Goal: Task Accomplishment & Management: Manage account settings

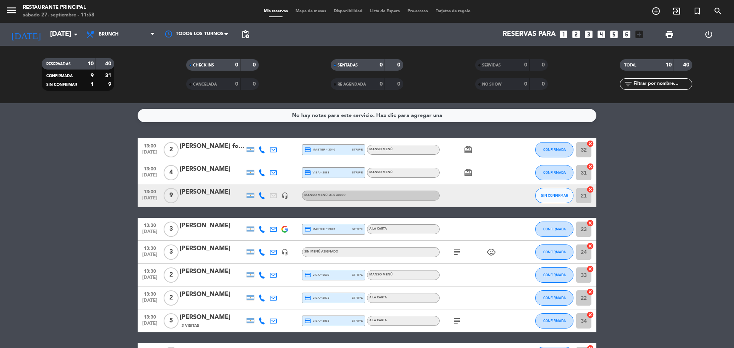
click at [457, 249] on icon "subject" at bounding box center [456, 252] width 9 height 9
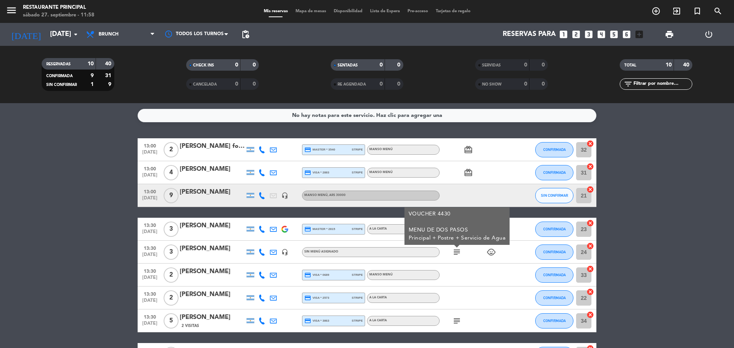
scroll to position [38, 0]
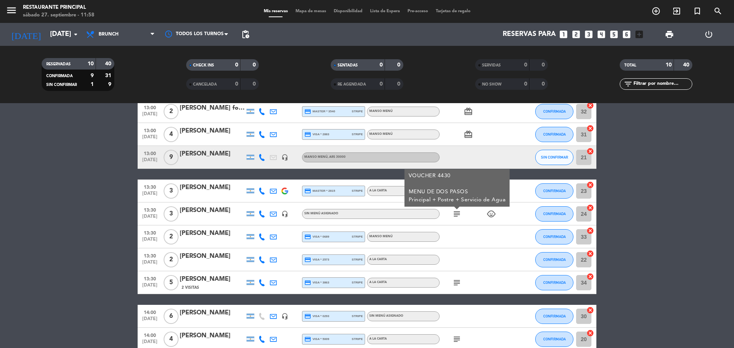
click at [456, 280] on icon "subject" at bounding box center [456, 282] width 9 height 9
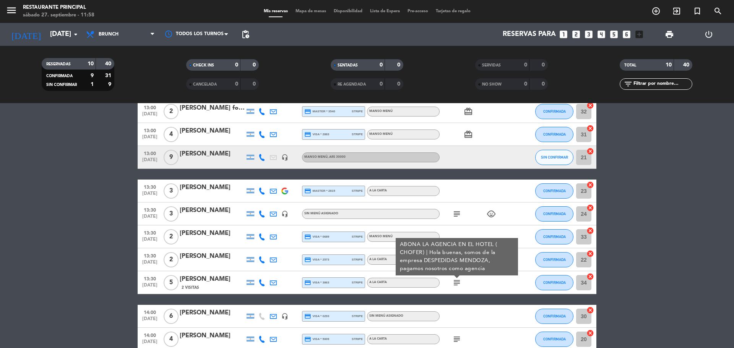
scroll to position [76, 0]
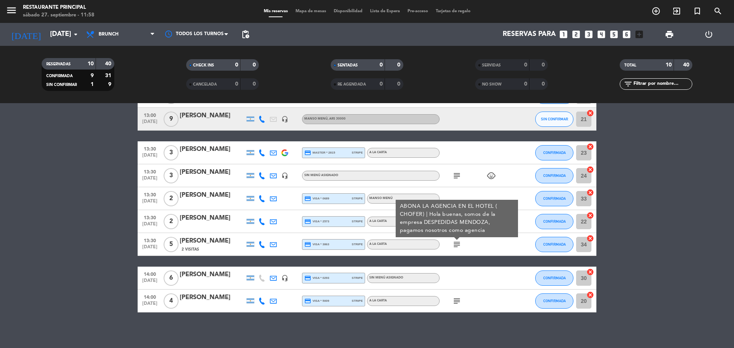
click at [458, 302] on icon "subject" at bounding box center [456, 301] width 9 height 9
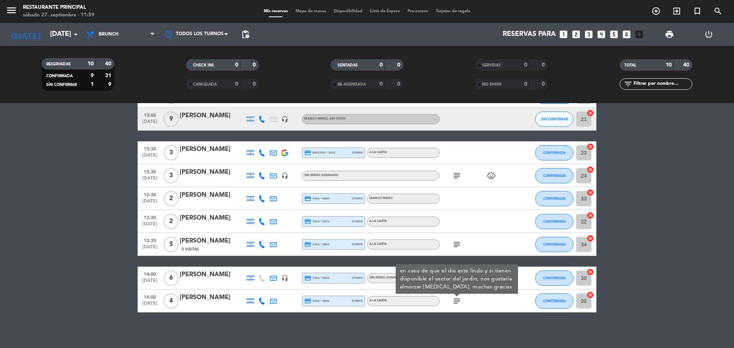
click at [130, 292] on bookings-row "13:00 [DATE] 2 [PERSON_NAME] formini credit_card master * 3540 stripe MANSO MEN…" at bounding box center [367, 187] width 734 height 251
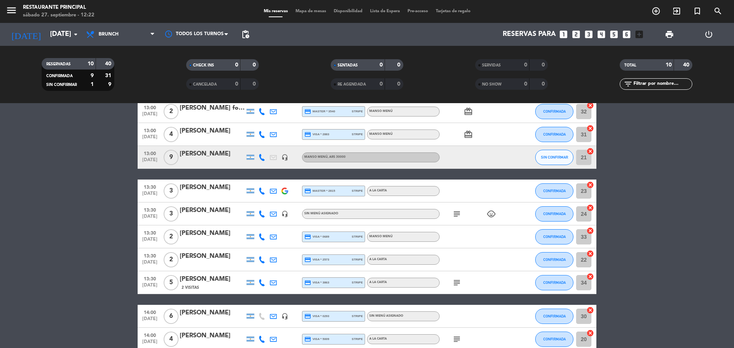
scroll to position [79, 0]
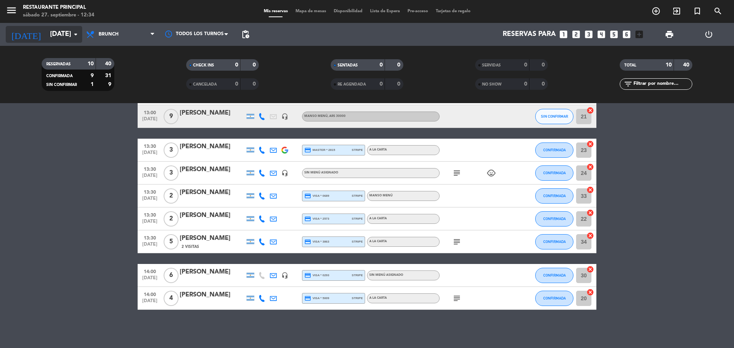
click at [46, 30] on input "[DATE]" at bounding box center [90, 34] width 89 height 15
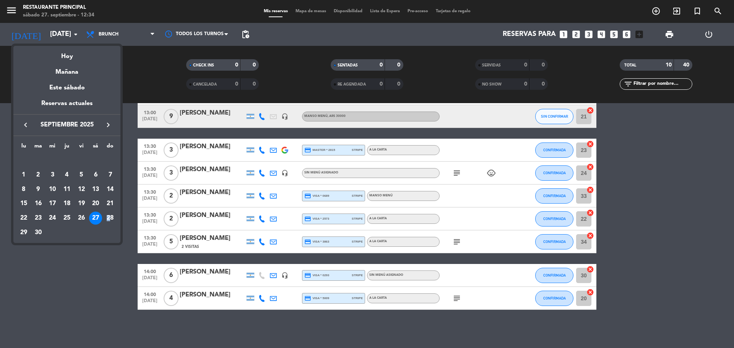
click at [109, 220] on div "28" at bounding box center [110, 218] width 13 height 13
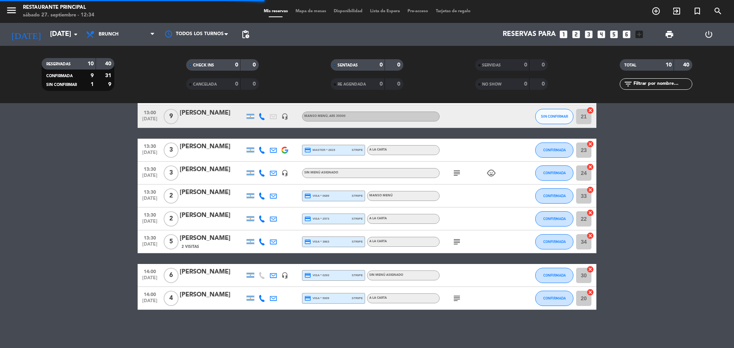
scroll to position [0, 0]
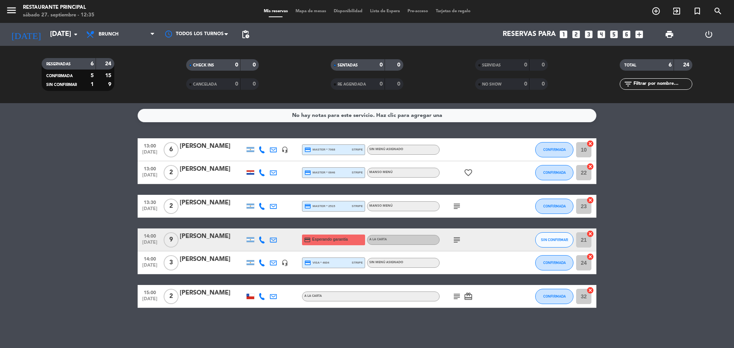
click at [85, 319] on div "No hay notas para este servicio. Haz clic para agregar una 13:00 [DATE] 6 [PERS…" at bounding box center [367, 225] width 734 height 245
click at [62, 36] on input "[DATE]" at bounding box center [90, 34] width 89 height 15
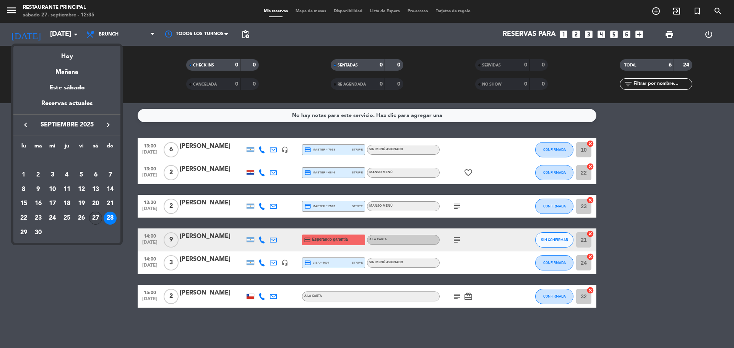
click at [96, 219] on div "27" at bounding box center [95, 218] width 13 height 13
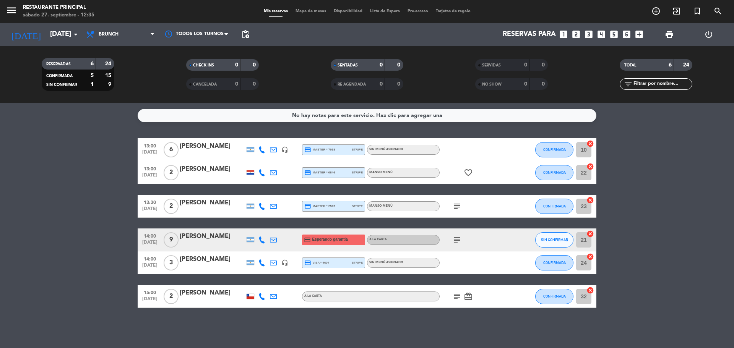
type input "[DATE]"
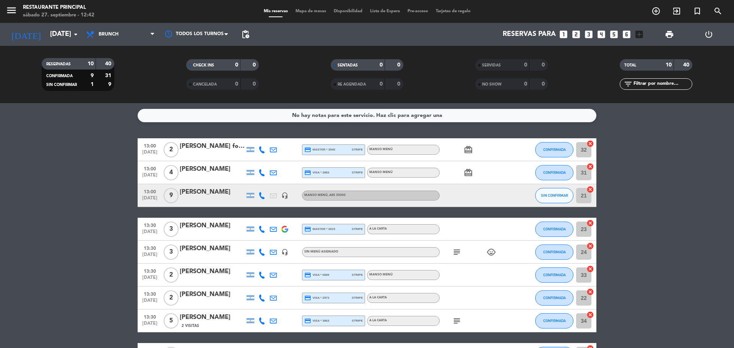
click at [76, 167] on bookings-row "13:00 [DATE] 2 [PERSON_NAME] formini credit_card master * 3540 stripe MANSO MEN…" at bounding box center [367, 263] width 734 height 251
click at [468, 153] on icon "card_giftcard" at bounding box center [468, 149] width 9 height 9
click at [387, 151] on div "MANSO MENÚ" at bounding box center [380, 149] width 23 height 5
click at [551, 151] on span "CONFIRMADA" at bounding box center [554, 150] width 23 height 4
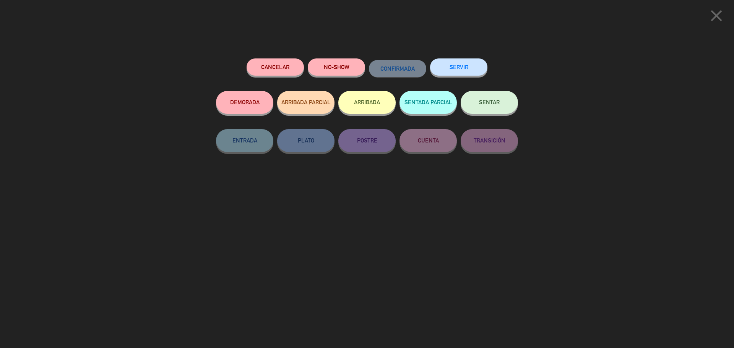
click at [491, 112] on button "SENTAR" at bounding box center [489, 102] width 57 height 23
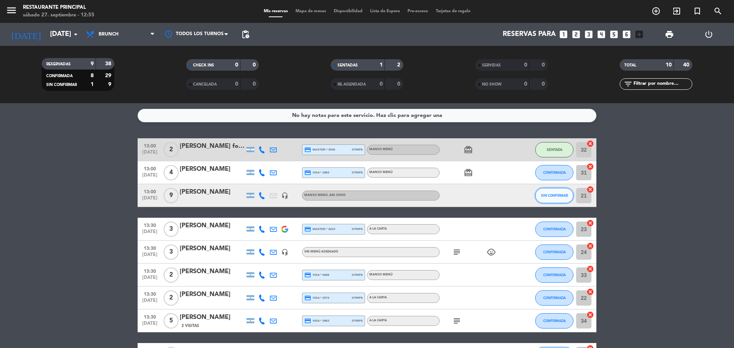
click at [562, 196] on span "SIN CONFIRMAR" at bounding box center [554, 195] width 27 height 4
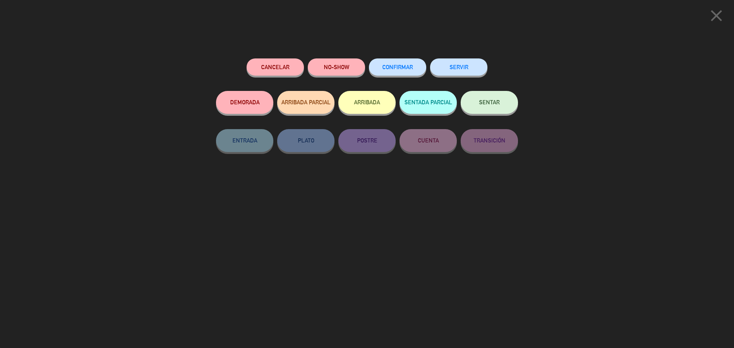
click at [498, 101] on span "SENTAR" at bounding box center [489, 102] width 21 height 7
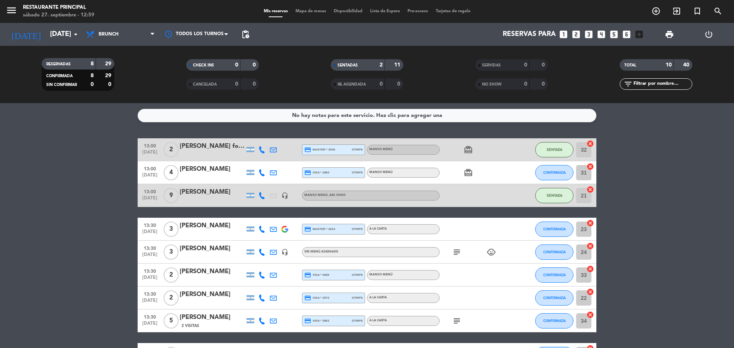
click at [472, 152] on icon "card_giftcard" at bounding box center [468, 149] width 9 height 9
click at [467, 174] on icon "card_giftcard" at bounding box center [468, 172] width 9 height 9
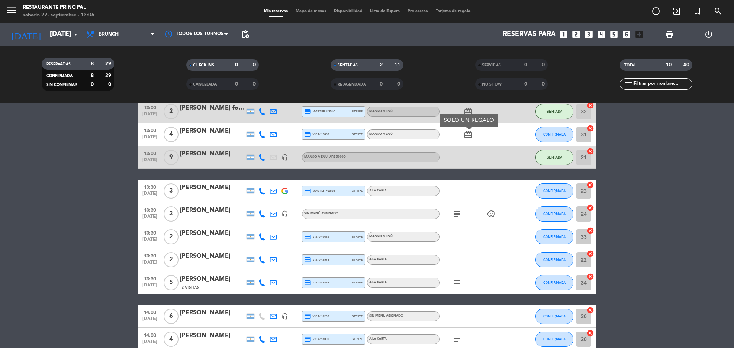
click at [456, 281] on icon "subject" at bounding box center [456, 282] width 9 height 9
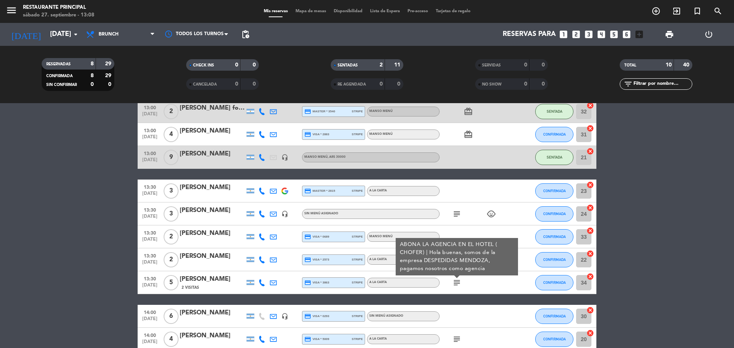
click at [89, 261] on bookings-row "13:00 [DATE] 2 [PERSON_NAME] formini credit_card master * 3540 stripe MANSO MEN…" at bounding box center [367, 225] width 734 height 251
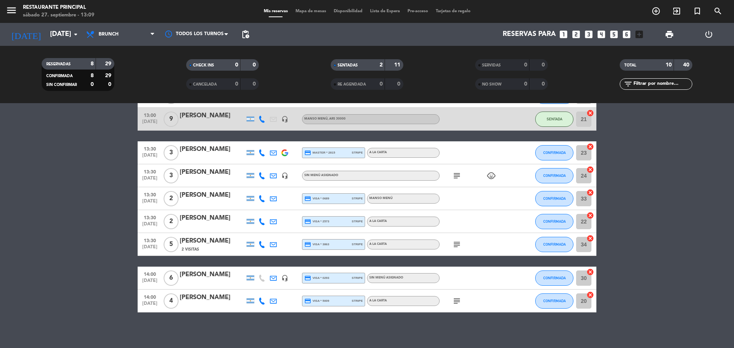
scroll to position [79, 0]
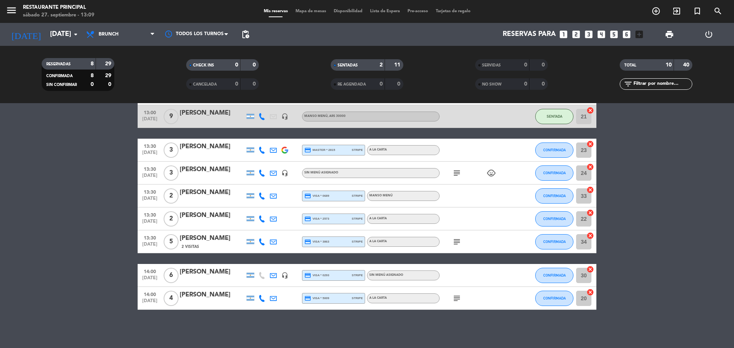
click at [455, 301] on icon "subject" at bounding box center [456, 298] width 9 height 9
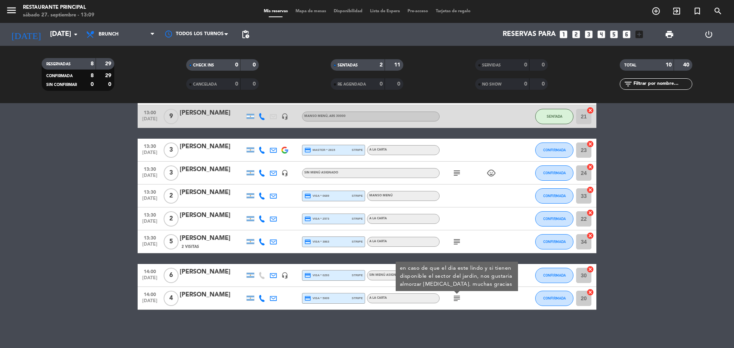
click at [450, 314] on div "No hay notas para este servicio. Haz clic para agregar una 13:00 [DATE] 2 [PERS…" at bounding box center [367, 225] width 734 height 245
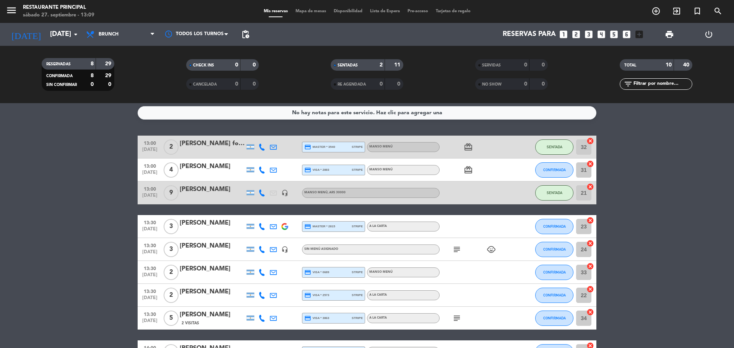
scroll to position [0, 0]
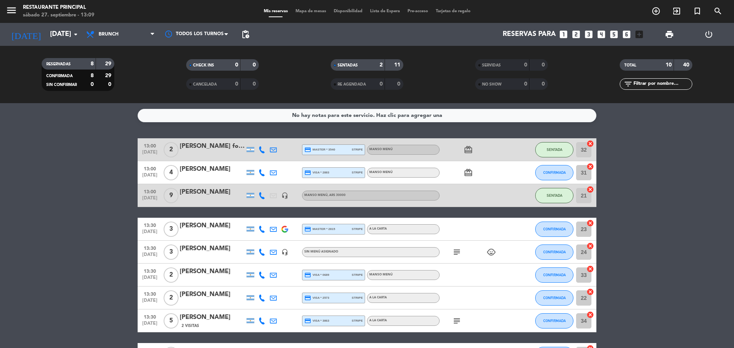
click at [463, 174] on span "card_giftcard" at bounding box center [468, 172] width 11 height 9
click at [546, 174] on span "CONFIRMADA" at bounding box center [554, 173] width 23 height 4
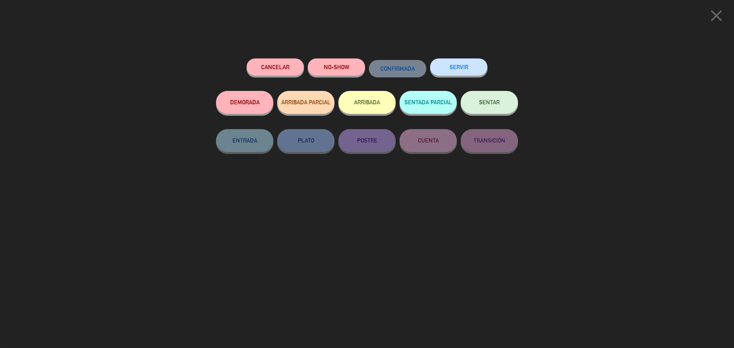
click at [493, 99] on button "SENTAR" at bounding box center [489, 102] width 57 height 23
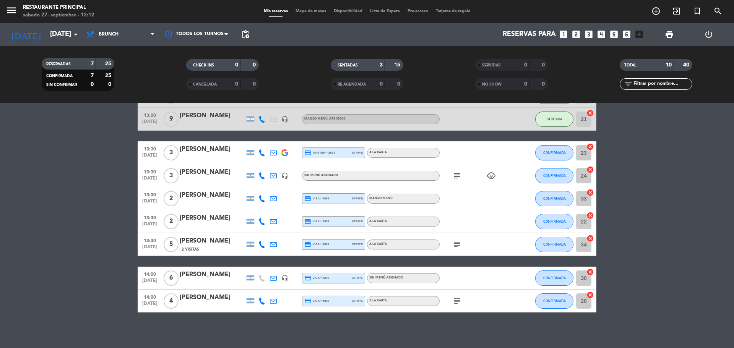
scroll to position [79, 0]
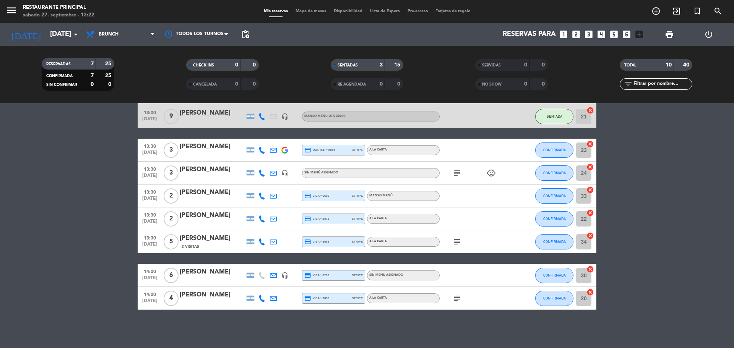
click at [456, 243] on icon "subject" at bounding box center [456, 241] width 9 height 9
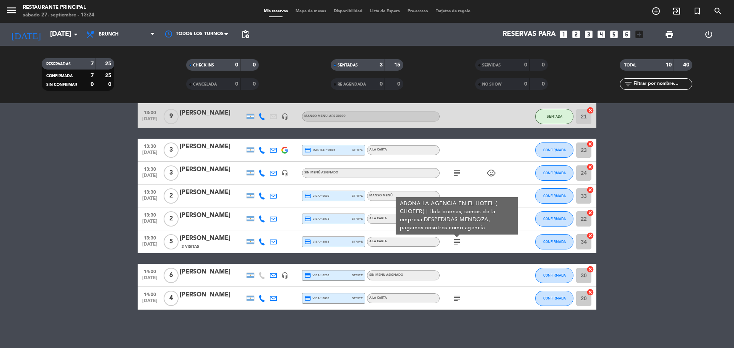
click at [81, 260] on bookings-row "13:00 [DATE] 2 [PERSON_NAME] formini credit_card master * 3540 stripe MANSO MEN…" at bounding box center [367, 184] width 734 height 251
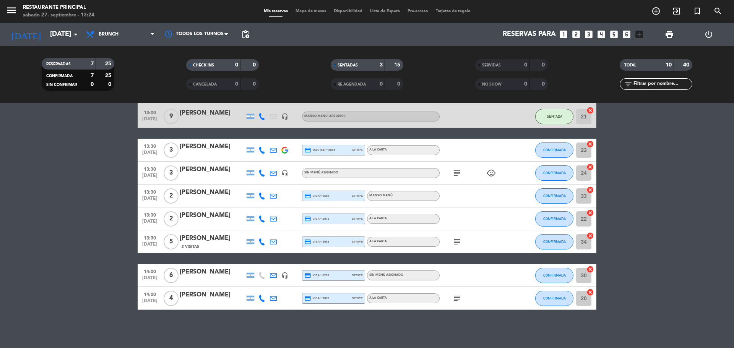
click at [458, 216] on div at bounding box center [474, 219] width 69 height 23
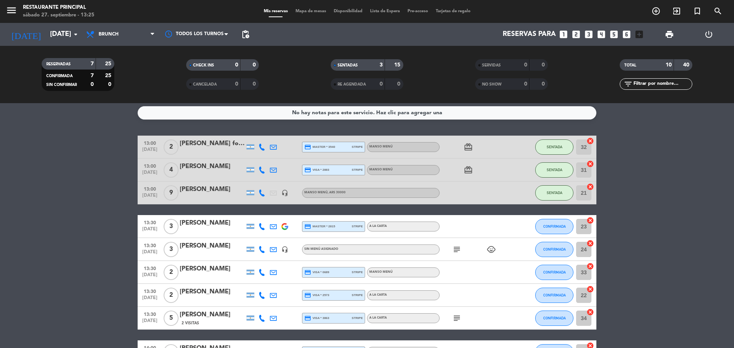
scroll to position [0, 0]
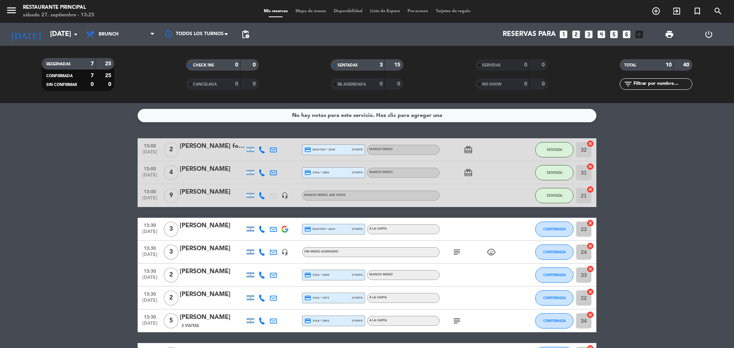
click at [458, 252] on icon "subject" at bounding box center [456, 252] width 9 height 9
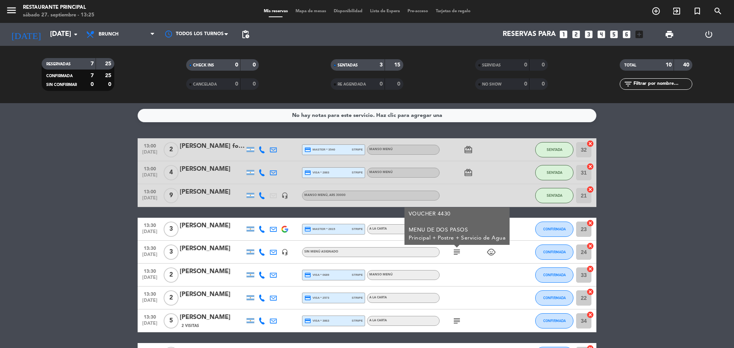
click at [213, 250] on div "[PERSON_NAME]" at bounding box center [212, 249] width 65 height 10
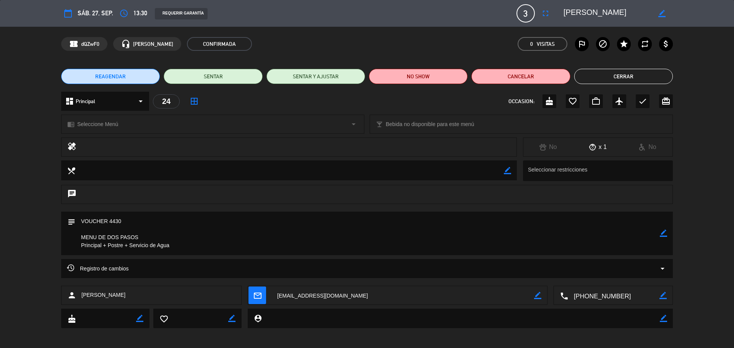
click at [618, 77] on button "Cerrar" at bounding box center [623, 76] width 99 height 15
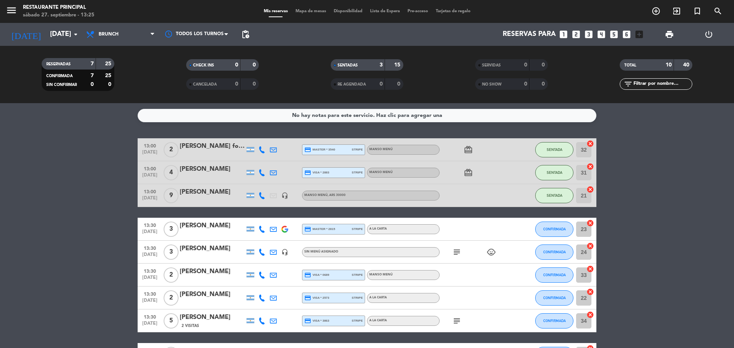
click at [453, 254] on icon "subject" at bounding box center [456, 252] width 9 height 9
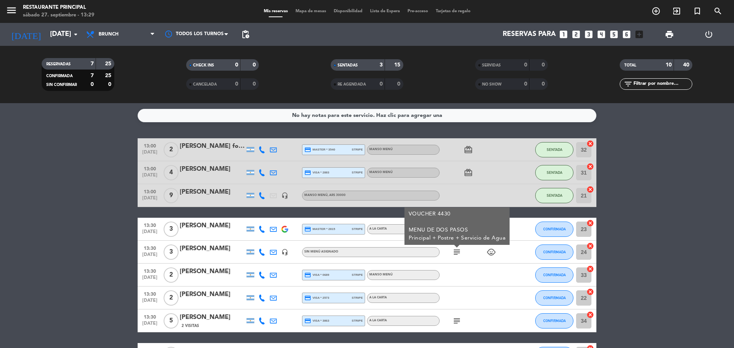
click at [286, 254] on icon "headset_mic" at bounding box center [284, 252] width 7 height 7
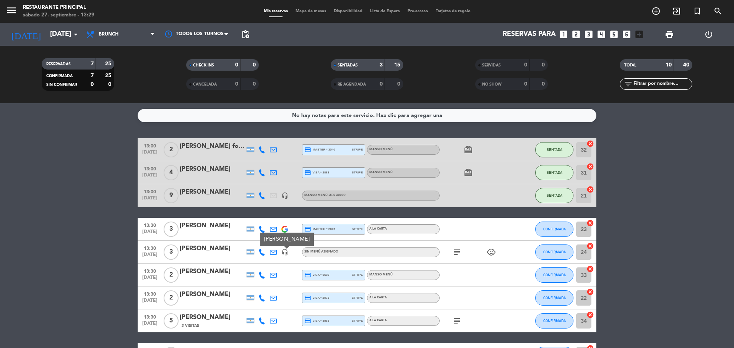
click at [461, 252] on icon "subject" at bounding box center [456, 252] width 9 height 9
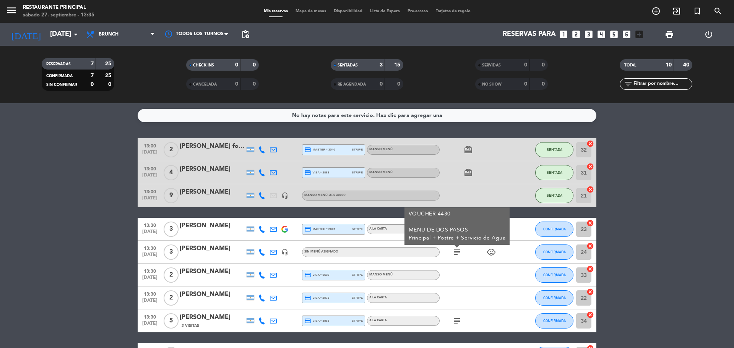
click at [503, 216] on div "VOUCHER 4430 MENU DE DOS PASOS Principal + Postre + Servicio de Agua" at bounding box center [457, 226] width 97 height 32
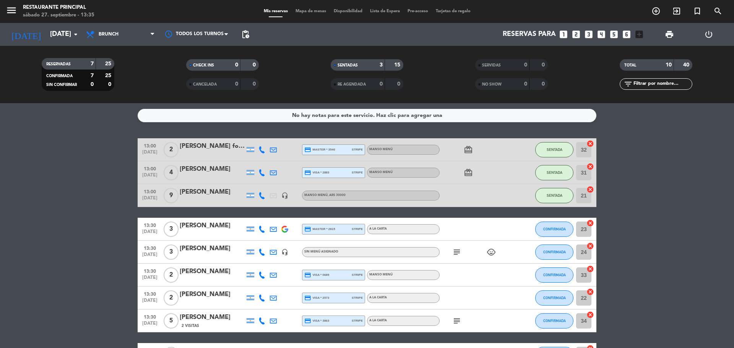
scroll to position [38, 0]
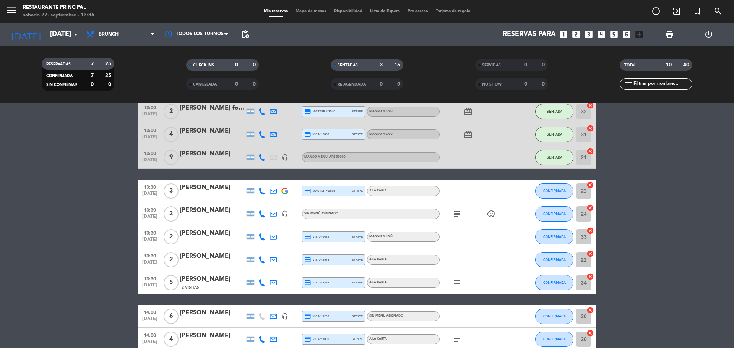
click at [453, 284] on icon "subject" at bounding box center [456, 282] width 9 height 9
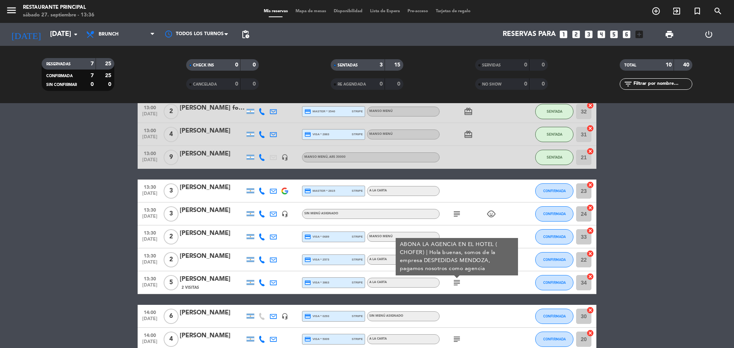
click at [102, 300] on bookings-row "13:00 [DATE] 2 [PERSON_NAME] formini credit_card master * 3540 stripe MANSO MEN…" at bounding box center [367, 225] width 734 height 251
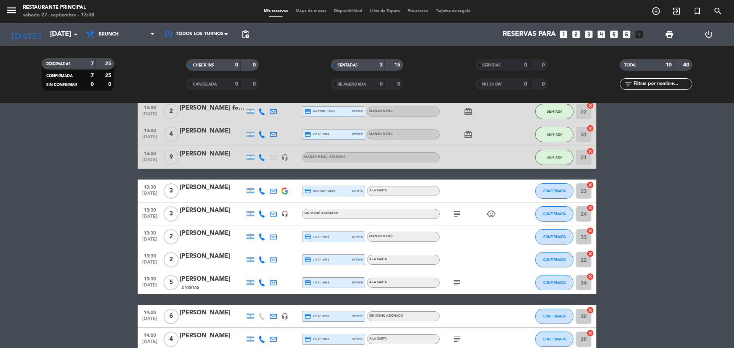
scroll to position [76, 0]
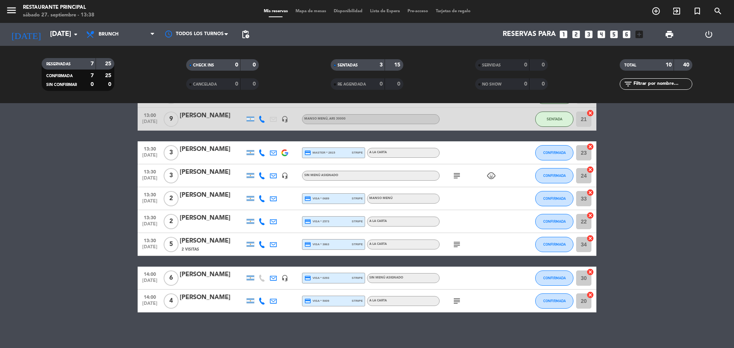
click at [457, 246] on icon "subject" at bounding box center [456, 244] width 9 height 9
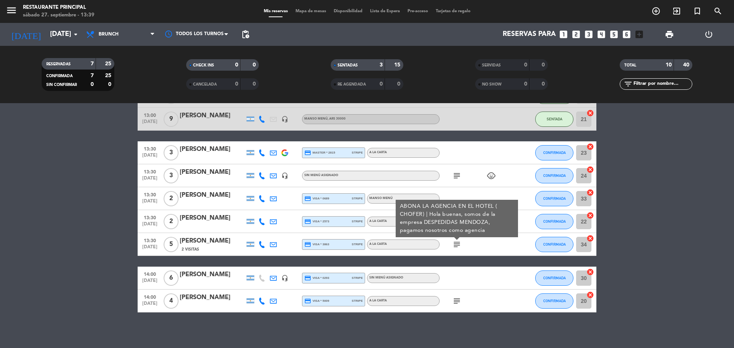
click at [470, 281] on div at bounding box center [474, 278] width 69 height 23
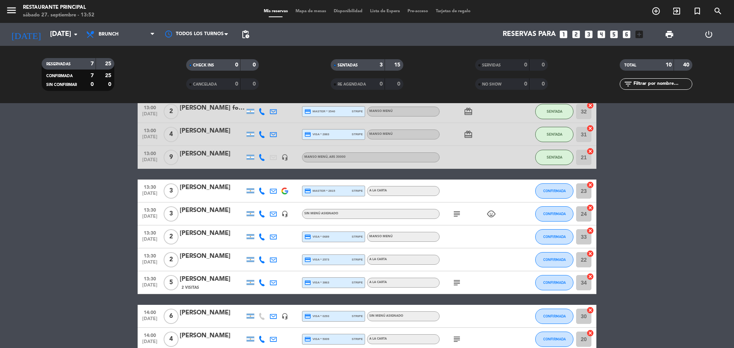
scroll to position [0, 0]
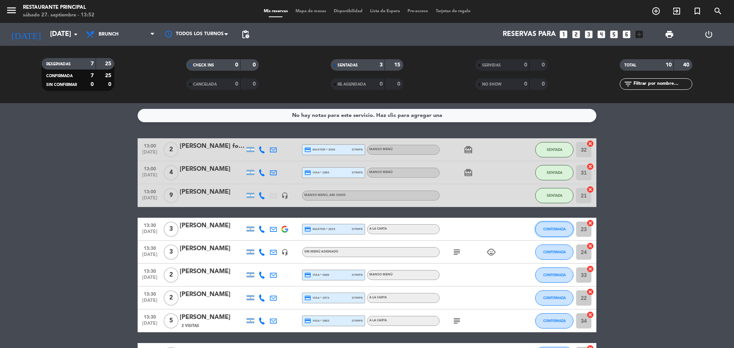
click at [545, 229] on span "CONFIRMADA" at bounding box center [554, 229] width 23 height 4
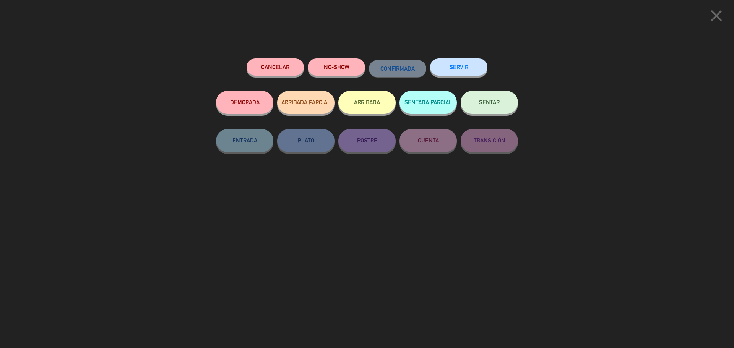
click at [494, 101] on span "SENTAR" at bounding box center [489, 102] width 21 height 7
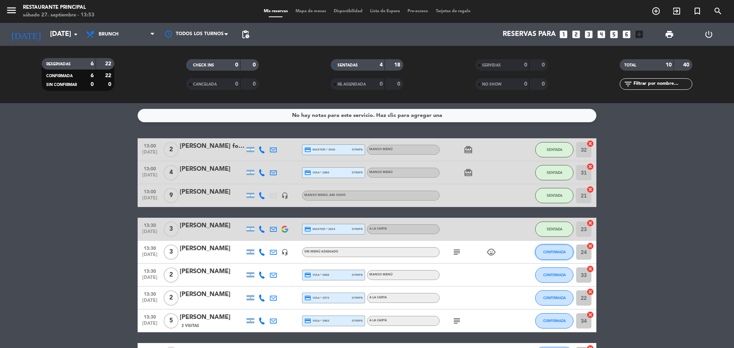
click at [544, 250] on span "CONFIRMADA" at bounding box center [554, 252] width 23 height 4
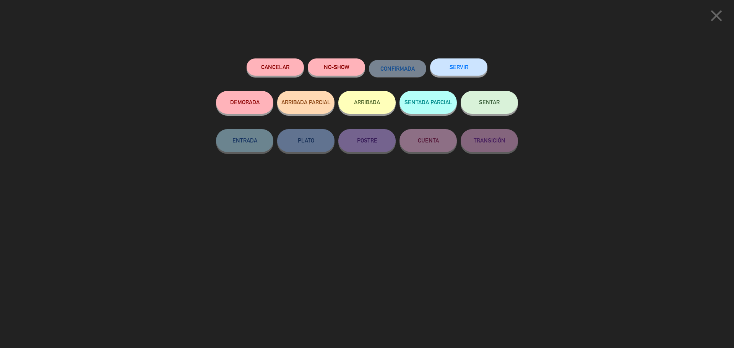
click at [493, 104] on span "SENTAR" at bounding box center [489, 102] width 21 height 7
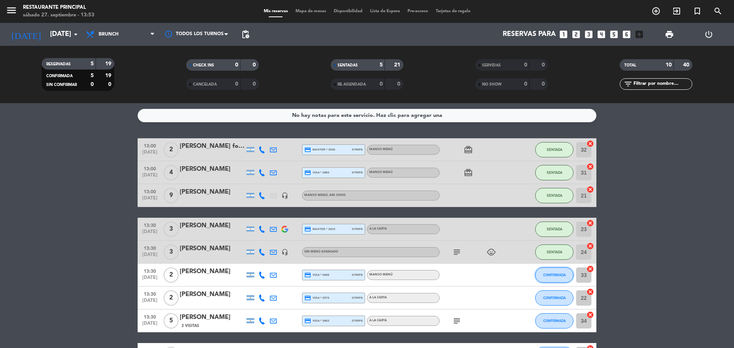
click at [552, 275] on span "CONFIRMADA" at bounding box center [554, 275] width 23 height 4
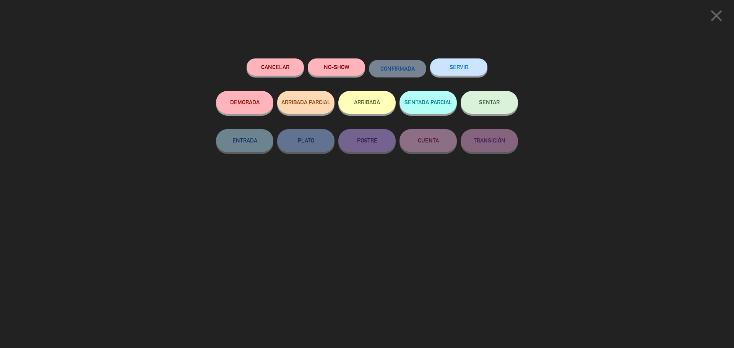
click at [495, 104] on span "SENTAR" at bounding box center [489, 102] width 21 height 7
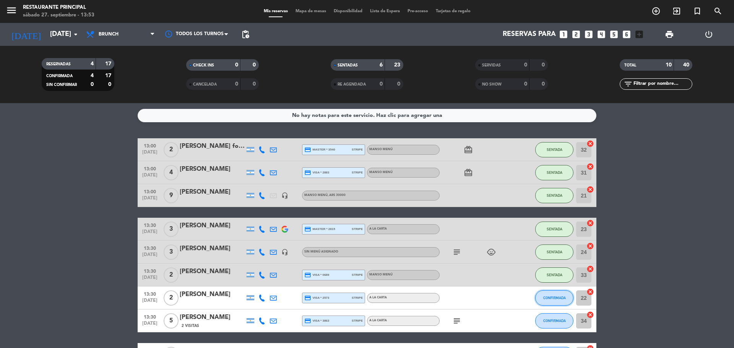
click at [541, 298] on button "CONFIRMADA" at bounding box center [554, 298] width 38 height 15
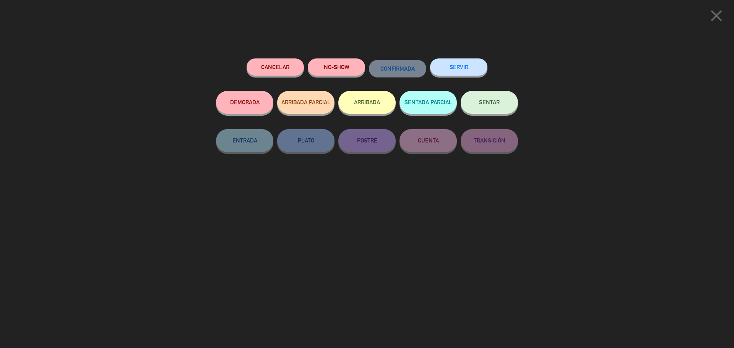
click at [488, 101] on span "SENTAR" at bounding box center [489, 102] width 21 height 7
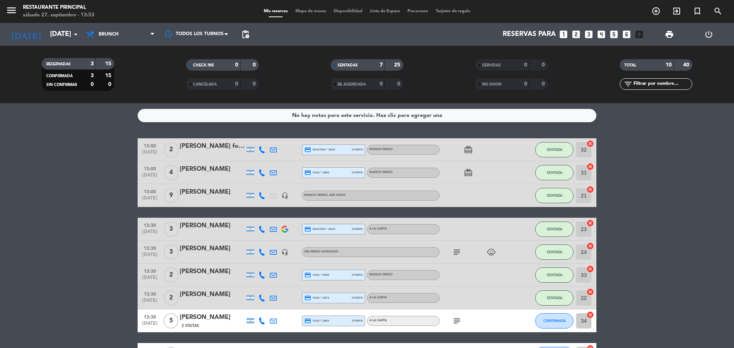
scroll to position [38, 0]
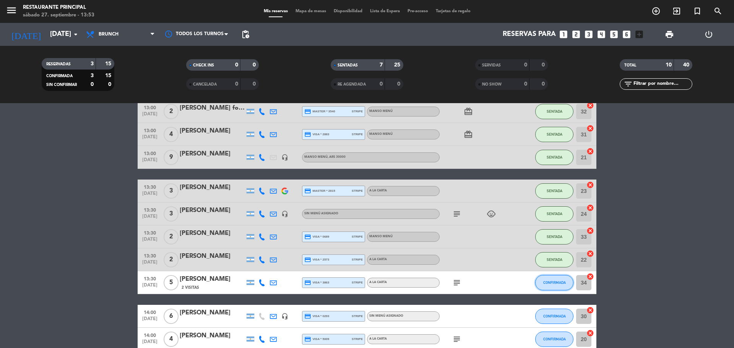
click at [542, 285] on button "CONFIRMADA" at bounding box center [554, 282] width 38 height 15
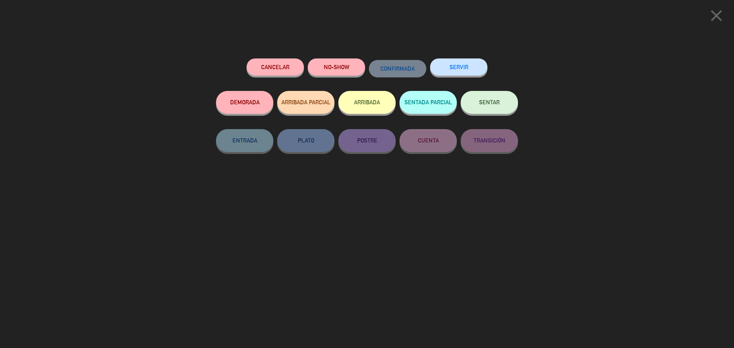
click at [489, 105] on span "SENTAR" at bounding box center [489, 102] width 21 height 7
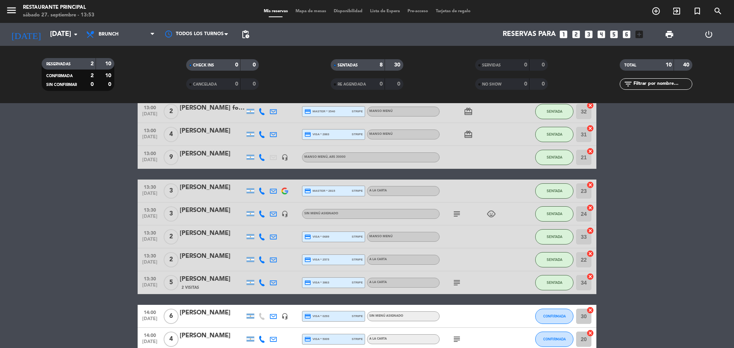
scroll to position [76, 0]
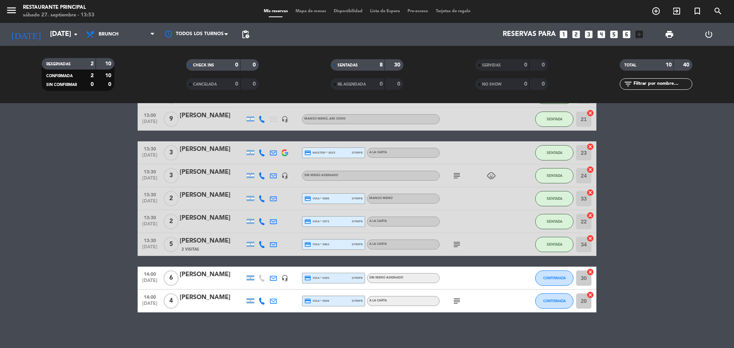
click at [458, 304] on icon "subject" at bounding box center [456, 301] width 9 height 9
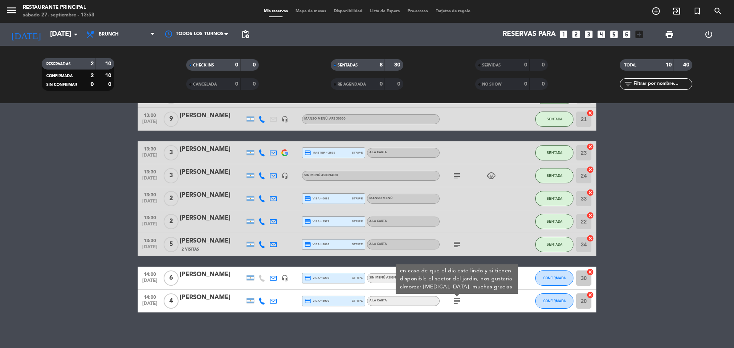
click at [473, 244] on div "subject" at bounding box center [474, 244] width 69 height 23
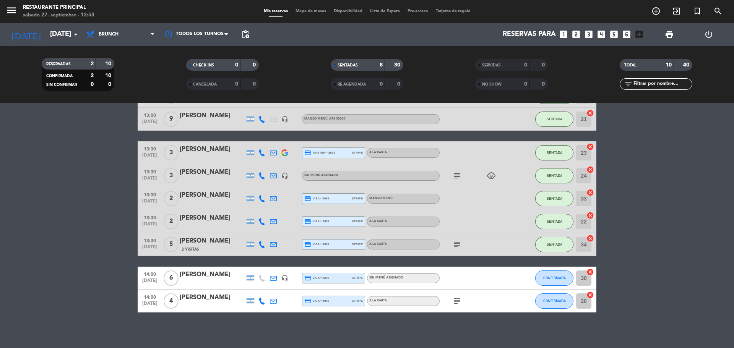
click at [453, 245] on icon "subject" at bounding box center [456, 244] width 9 height 9
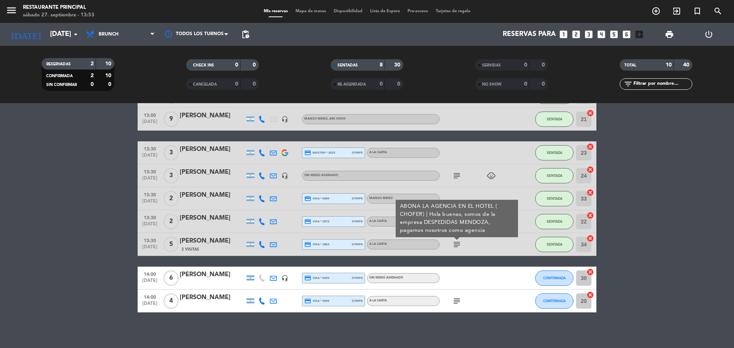
click at [469, 250] on div "subject ABONA LA AGENCIA EN EL HOTEL ( CHOFER) | Hola buenas, somos de la empre…" at bounding box center [474, 244] width 69 height 23
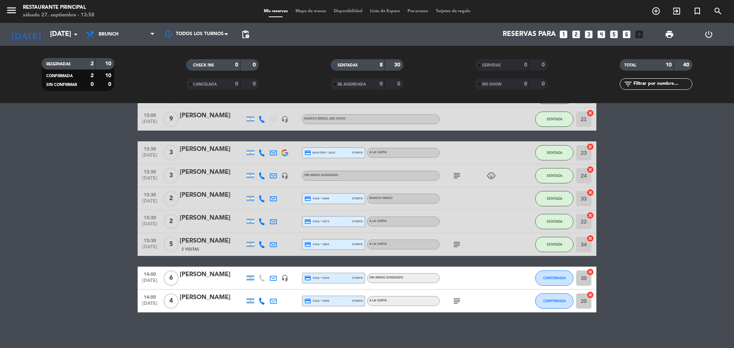
click at [461, 175] on icon "subject" at bounding box center [456, 175] width 9 height 9
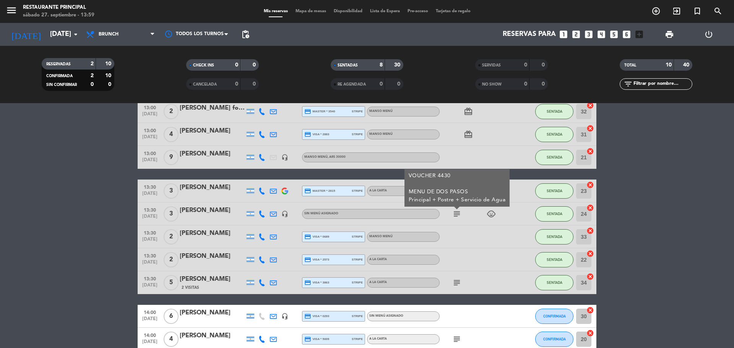
scroll to position [0, 0]
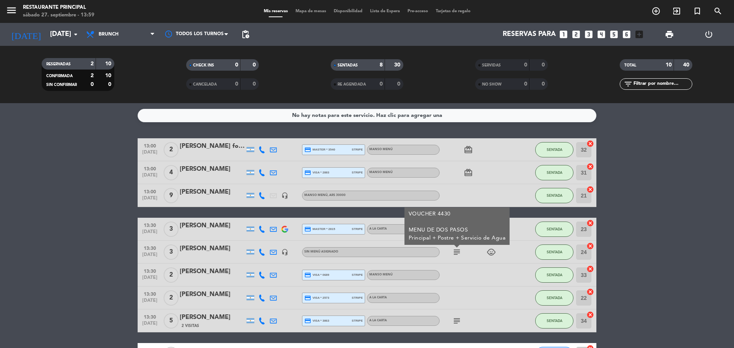
click at [455, 275] on div at bounding box center [474, 275] width 69 height 23
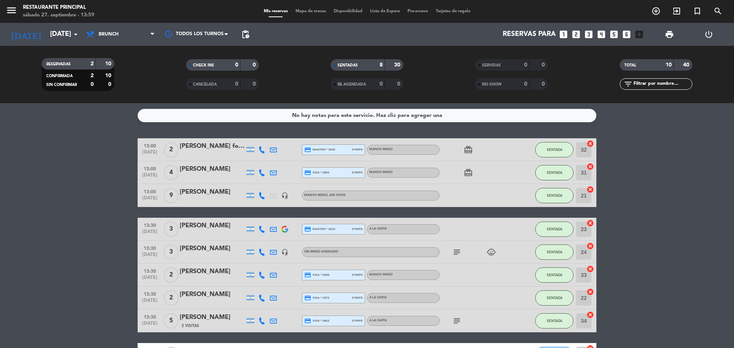
click at [461, 148] on div "card_giftcard" at bounding box center [474, 149] width 69 height 23
click at [468, 152] on icon "card_giftcard" at bounding box center [468, 149] width 9 height 9
click at [469, 199] on div at bounding box center [474, 195] width 69 height 23
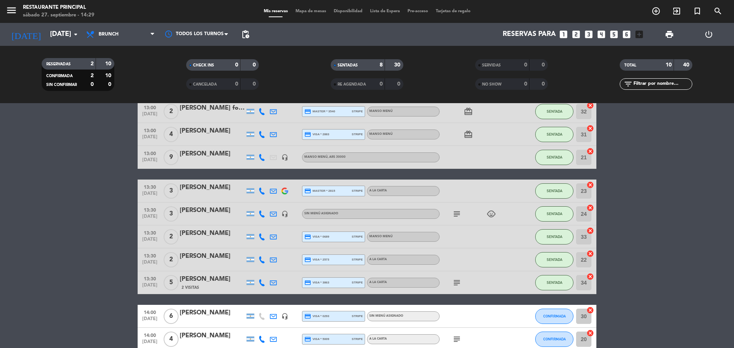
scroll to position [76, 0]
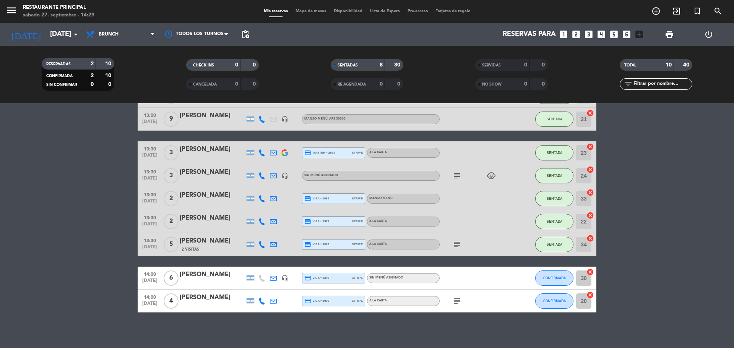
click at [453, 278] on div at bounding box center [474, 278] width 69 height 23
click at [456, 271] on div at bounding box center [474, 278] width 69 height 23
click at [453, 302] on icon "subject" at bounding box center [456, 301] width 9 height 9
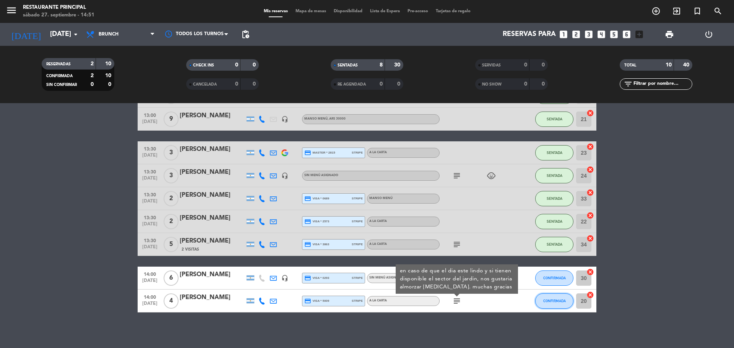
click at [549, 302] on span "CONFIRMADA" at bounding box center [554, 301] width 23 height 4
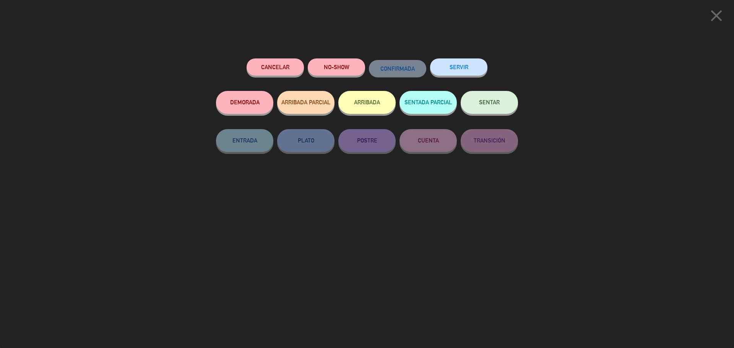
click at [278, 70] on button "Cancelar" at bounding box center [275, 67] width 57 height 17
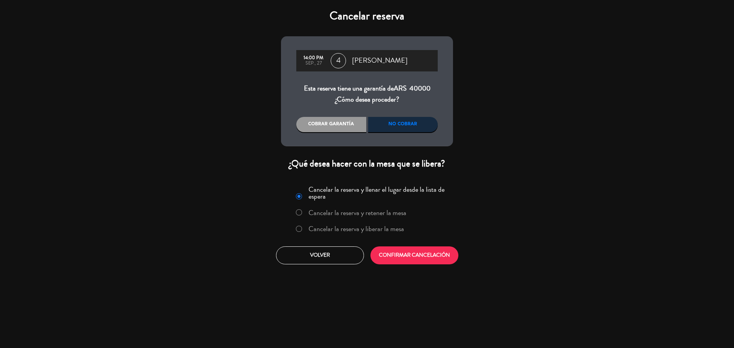
click at [385, 124] on div "No cobrar" at bounding box center [403, 124] width 70 height 15
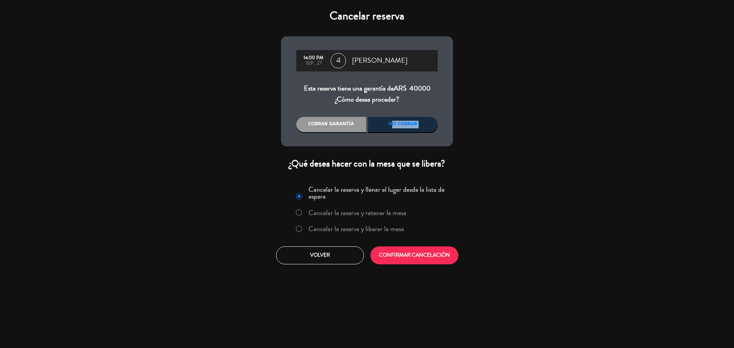
click at [380, 125] on div "No cobrar" at bounding box center [403, 124] width 70 height 15
click at [359, 125] on div "Cobrar garantía" at bounding box center [331, 124] width 70 height 15
click at [392, 124] on div "No cobrar" at bounding box center [403, 124] width 70 height 15
click at [296, 229] on input "Cancelar la reserva y liberar la mesa" at bounding box center [298, 228] width 5 height 5
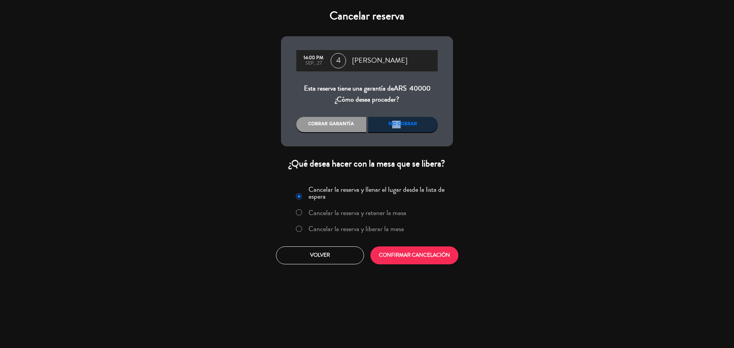
radio input "true"
click at [431, 258] on button "CONFIRMAR CANCELACIÓN" at bounding box center [415, 256] width 88 height 18
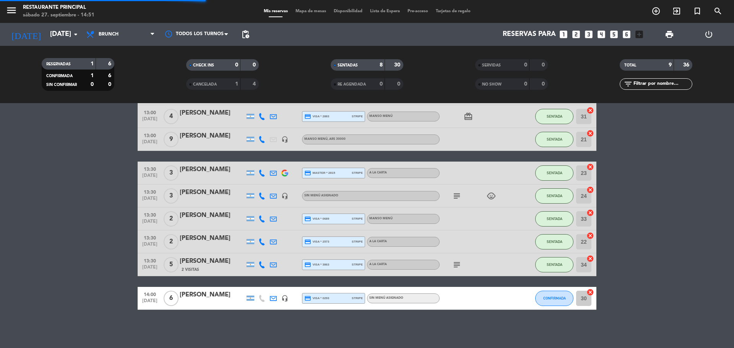
scroll to position [56, 0]
click at [554, 295] on button "CONFIRMADA" at bounding box center [554, 298] width 38 height 15
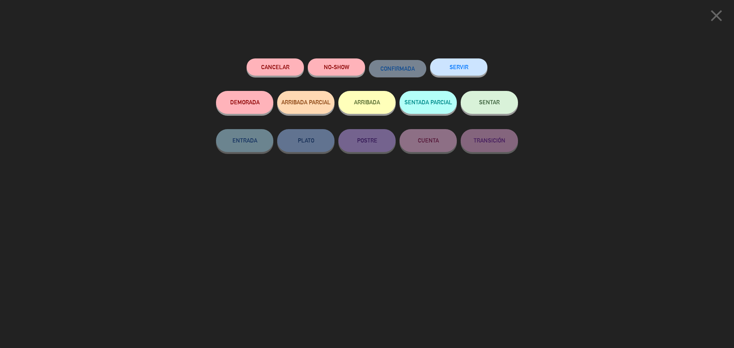
click at [484, 100] on span "SENTAR" at bounding box center [489, 102] width 21 height 7
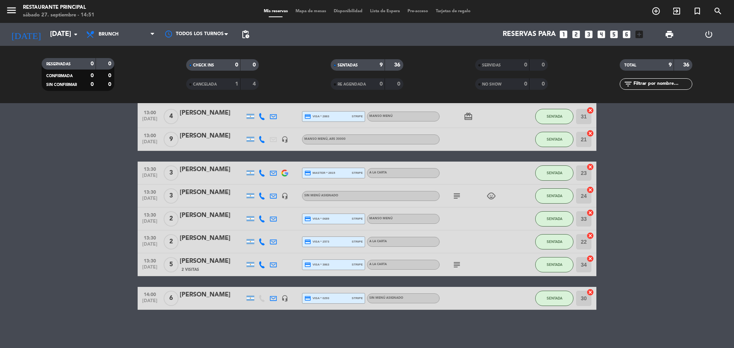
click at [174, 297] on span "6" at bounding box center [171, 298] width 15 height 15
click at [213, 293] on div "[PERSON_NAME]" at bounding box center [212, 295] width 65 height 10
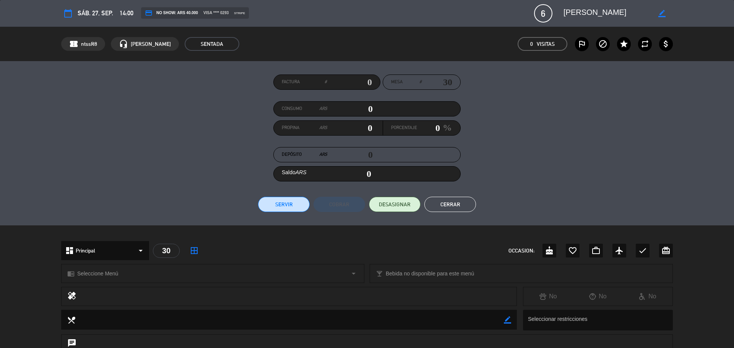
click at [547, 13] on span "6" at bounding box center [543, 13] width 18 height 18
click at [460, 206] on button "Cerrar" at bounding box center [450, 204] width 52 height 15
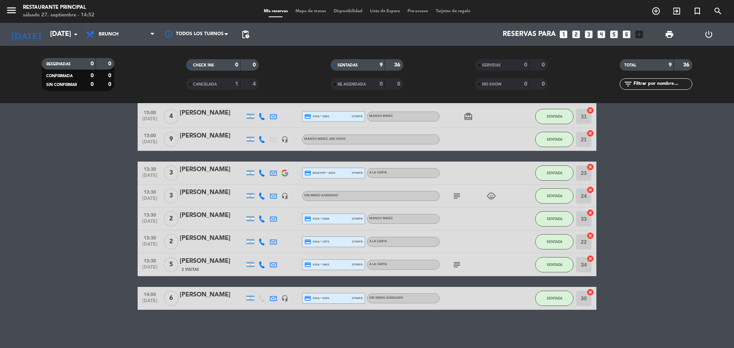
click at [294, 12] on span "Mapa de mesas" at bounding box center [311, 11] width 38 height 4
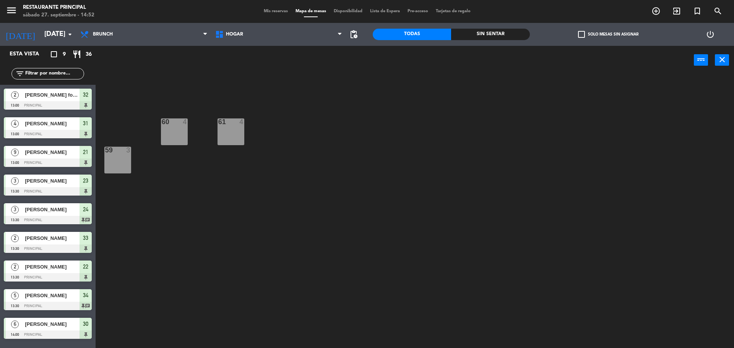
click at [46, 324] on span "[PERSON_NAME]" at bounding box center [52, 324] width 55 height 8
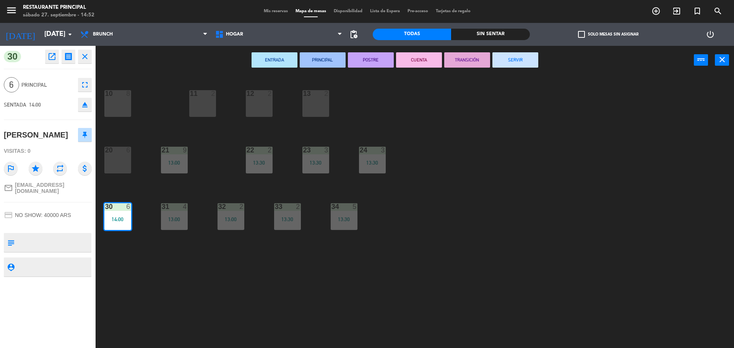
click at [84, 81] on icon "fullscreen" at bounding box center [84, 84] width 9 height 9
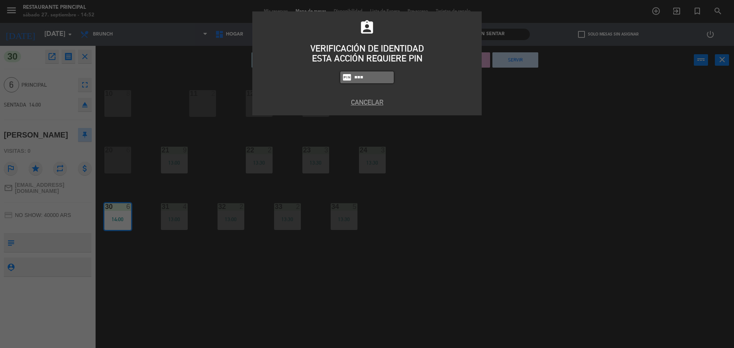
type input "8184"
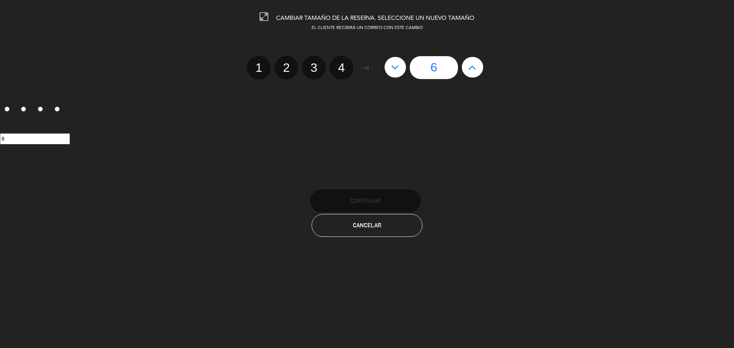
click at [399, 69] on icon at bounding box center [395, 67] width 8 height 12
type input "5"
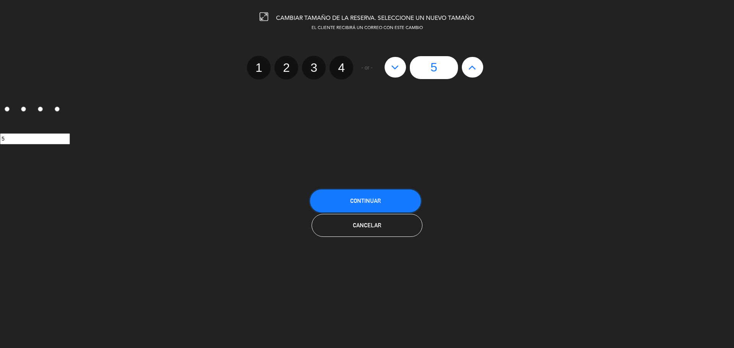
click at [362, 201] on span "Continuar" at bounding box center [365, 201] width 31 height 7
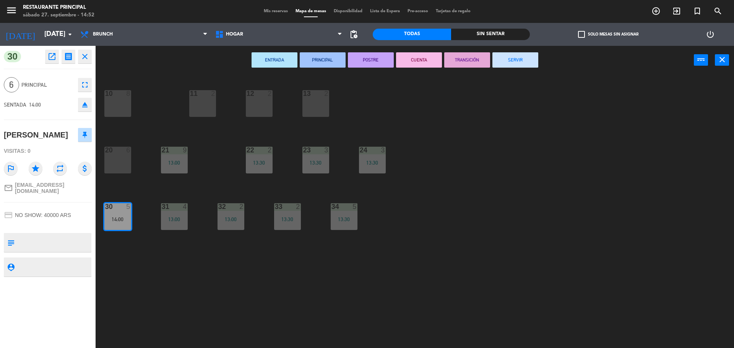
click at [434, 179] on div "10 8 11 2 12 2 13 2 20 6 21 9 13:00 22 2 13:30 23 3 13:30 24 3 13:30 30 5 14:00…" at bounding box center [418, 213] width 631 height 274
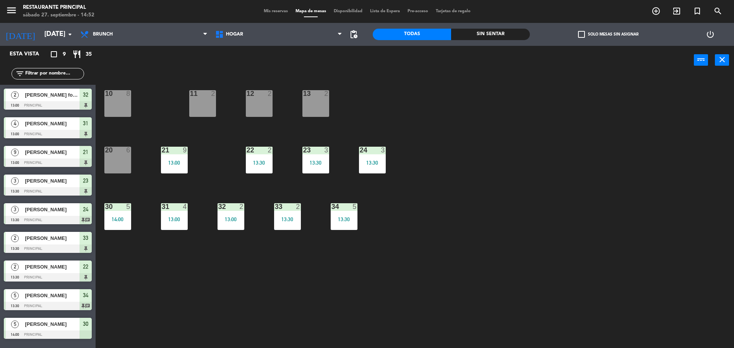
click at [424, 177] on div "10 8 11 2 12 2 13 2 20 6 21 9 13:00 22 2 13:30 23 3 13:30 24 3 13:30 30 5 14:00…" at bounding box center [418, 213] width 631 height 274
click at [319, 164] on div "13:30" at bounding box center [315, 162] width 27 height 5
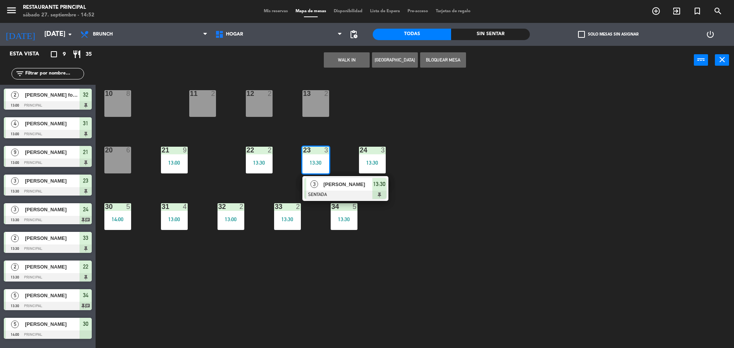
click at [120, 155] on div "20 6" at bounding box center [117, 160] width 27 height 27
click at [322, 62] on button "Mover" at bounding box center [323, 59] width 46 height 15
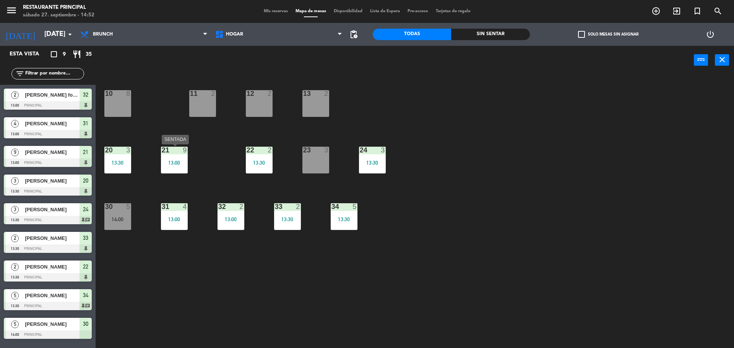
click at [170, 158] on div "21 9 13:00" at bounding box center [174, 160] width 27 height 27
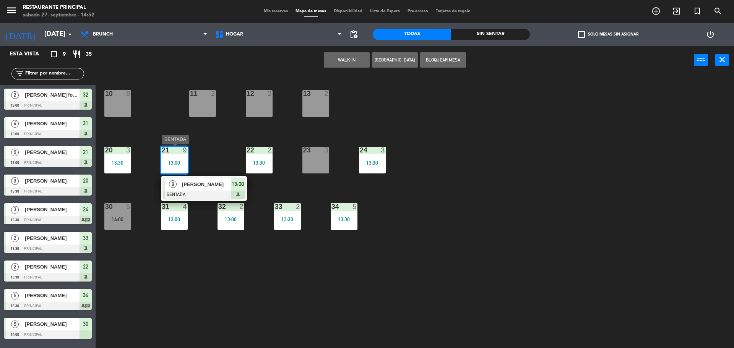
click at [179, 160] on div "13:00" at bounding box center [174, 162] width 27 height 5
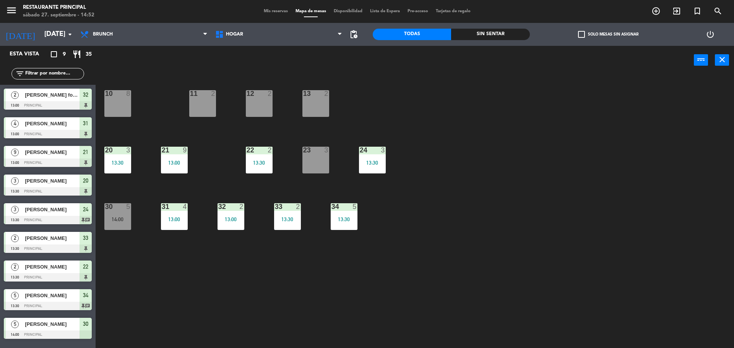
click at [209, 128] on div "10 8 11 2 12 2 13 2 20 3 13:30 21 9 13:00 22 2 13:30 23 3 24 3 13:30 30 5 14:00…" at bounding box center [418, 213] width 631 height 274
click at [262, 167] on div "22 2 13:30" at bounding box center [259, 160] width 27 height 27
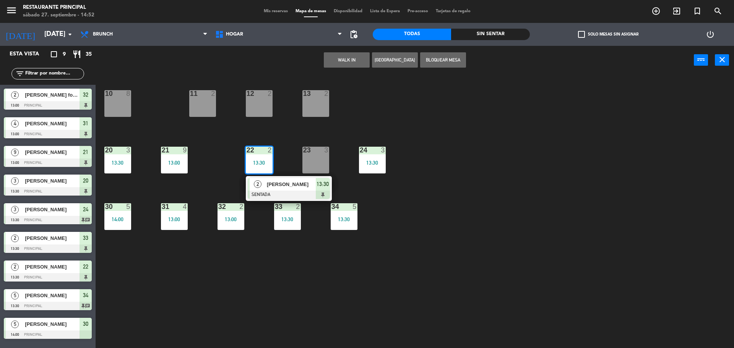
click at [312, 254] on div "10 8 11 2 12 2 13 2 20 3 13:30 21 9 13:00 22 2 13:30 2 [PERSON_NAME] SENTADA 13…" at bounding box center [418, 213] width 631 height 274
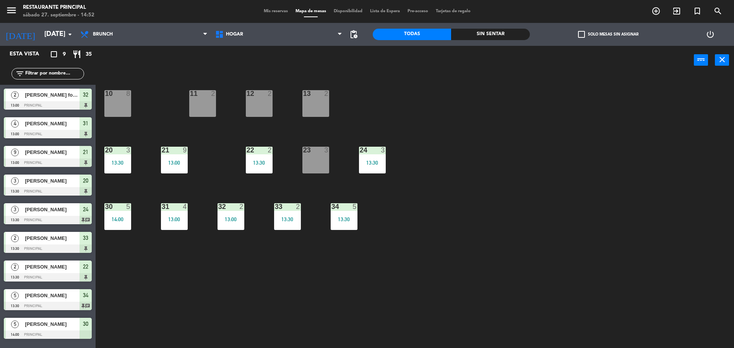
click at [281, 218] on div "13:30" at bounding box center [287, 219] width 27 height 5
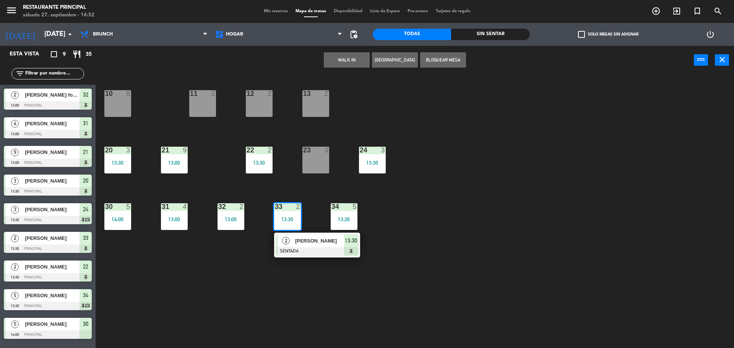
click at [305, 237] on span "[PERSON_NAME]" at bounding box center [319, 241] width 49 height 8
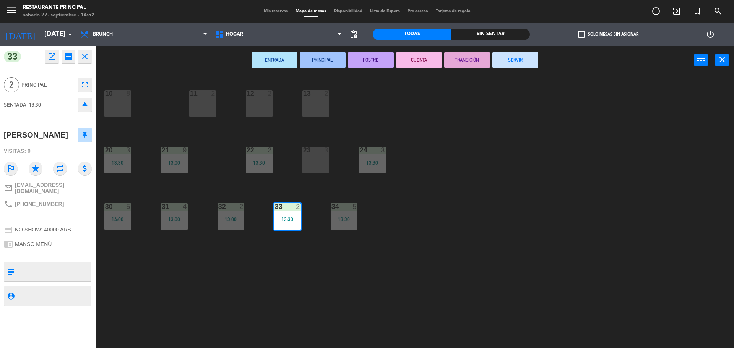
click at [224, 218] on div "13:00" at bounding box center [231, 219] width 27 height 5
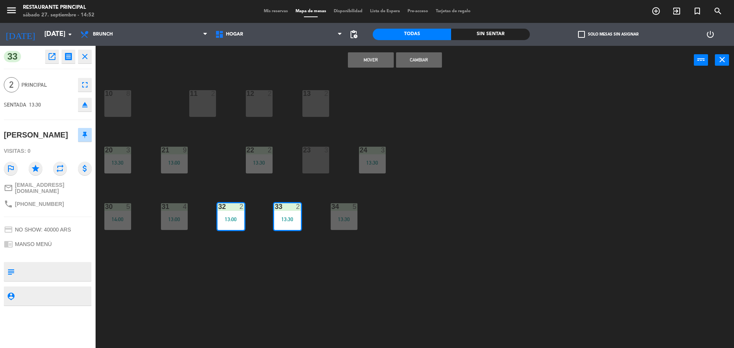
click at [372, 60] on button "Mover" at bounding box center [371, 59] width 46 height 15
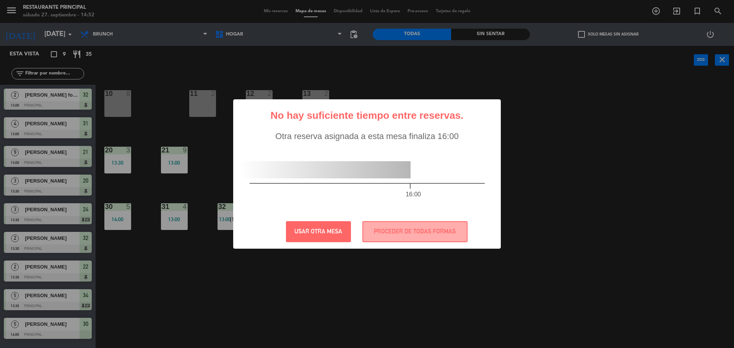
click at [378, 297] on div "? ! i No hay suficiente tiempo entre reservas. × Otra reserva asignada a esta m…" at bounding box center [367, 174] width 734 height 348
click at [333, 232] on button "USAR OTRA MESA" at bounding box center [318, 231] width 65 height 21
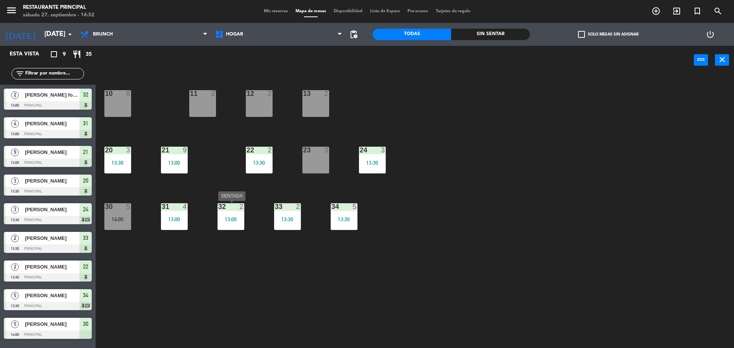
click at [236, 220] on div "13:00" at bounding box center [231, 219] width 27 height 5
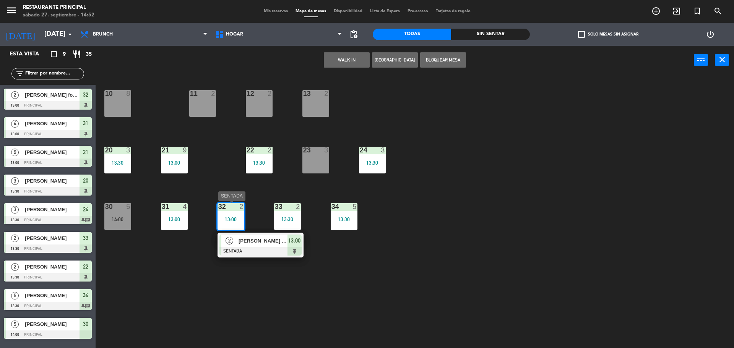
click at [269, 241] on span "[PERSON_NAME] formini" at bounding box center [263, 241] width 49 height 8
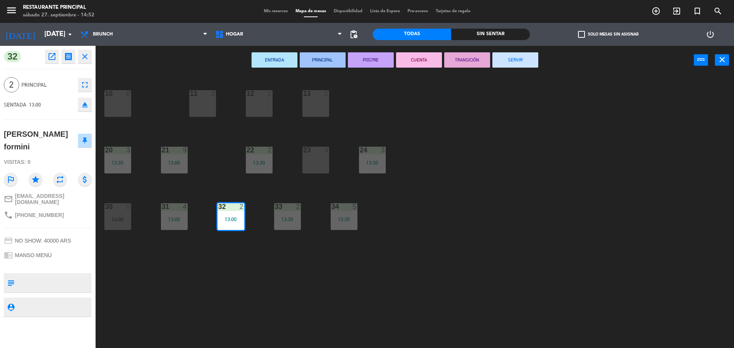
click at [517, 62] on button "SERVIR" at bounding box center [515, 59] width 46 height 15
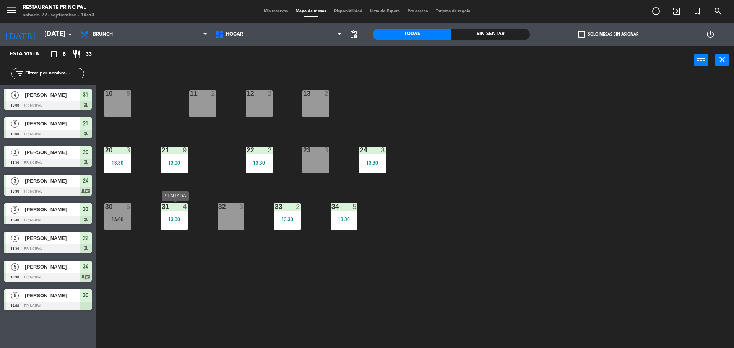
click at [166, 216] on div "13:00" at bounding box center [174, 219] width 27 height 6
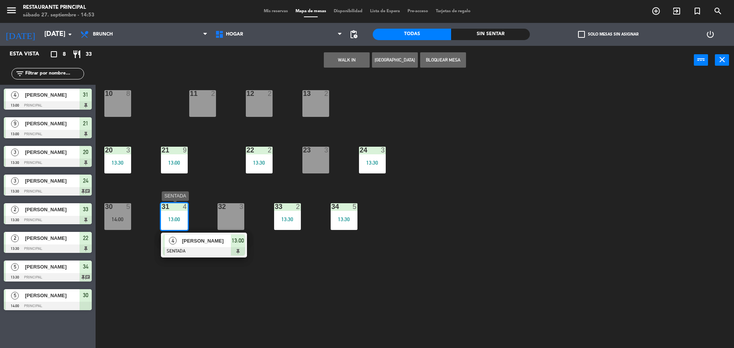
click at [199, 240] on span "[PERSON_NAME]" at bounding box center [206, 241] width 49 height 8
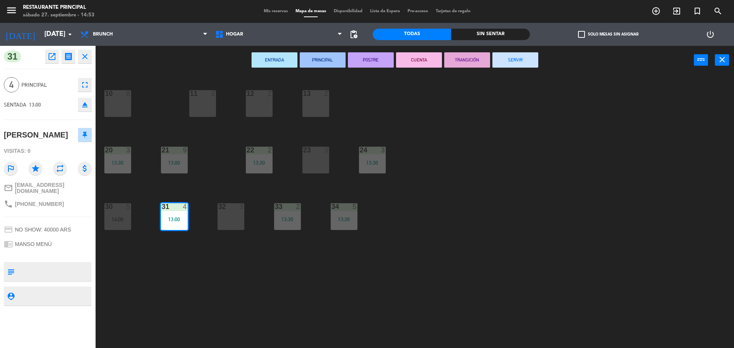
click at [518, 57] on button "SERVIR" at bounding box center [515, 59] width 46 height 15
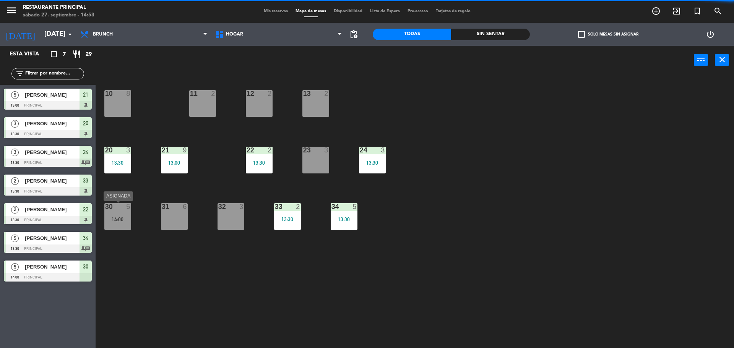
click at [121, 222] on div "14:00" at bounding box center [117, 219] width 27 height 5
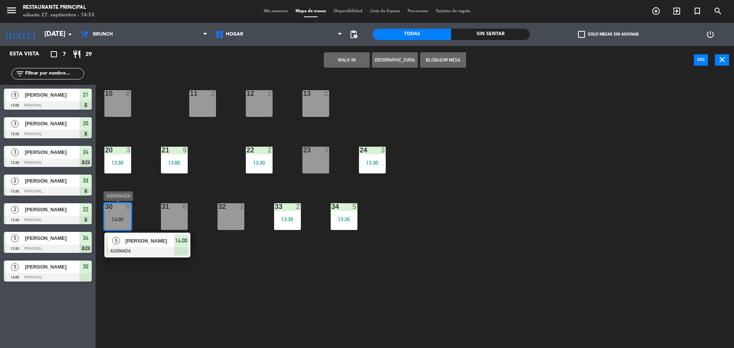
click at [146, 242] on span "[PERSON_NAME]" at bounding box center [149, 241] width 49 height 8
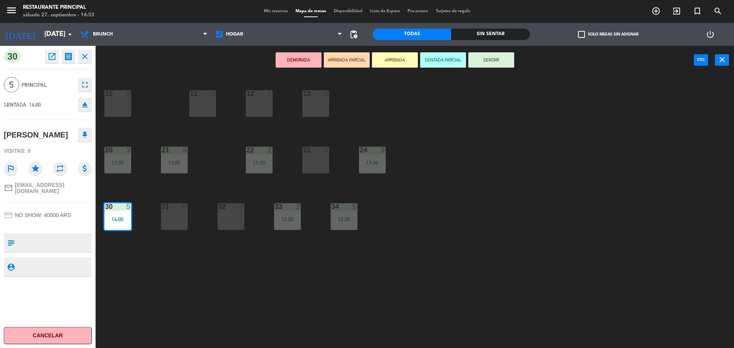
click at [506, 58] on button "SENTAR" at bounding box center [491, 59] width 46 height 15
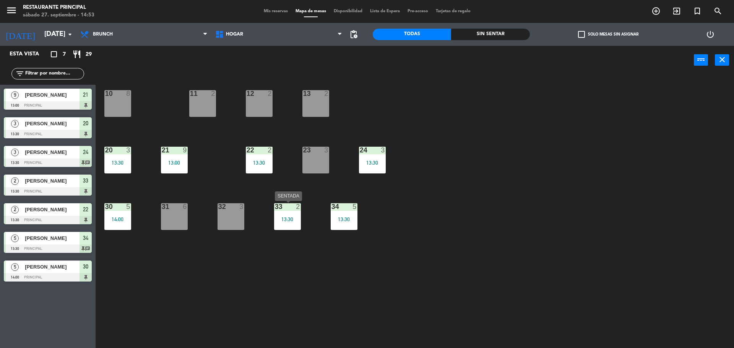
click at [285, 222] on div "13:30" at bounding box center [287, 219] width 27 height 5
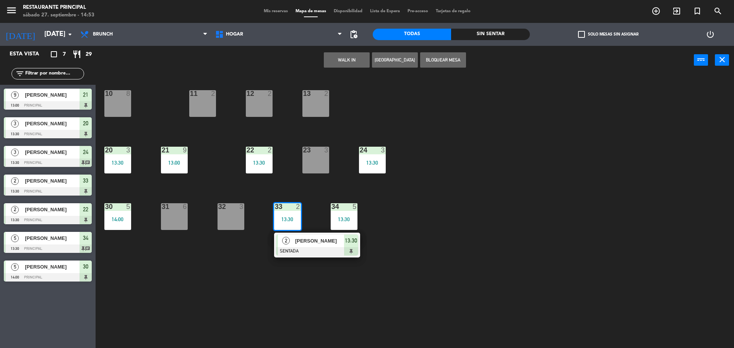
click at [288, 222] on div "13:30" at bounding box center [287, 219] width 27 height 5
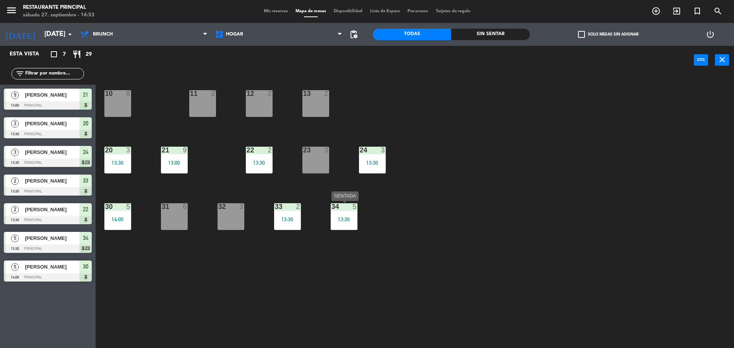
click at [348, 220] on div "13:30" at bounding box center [344, 219] width 27 height 5
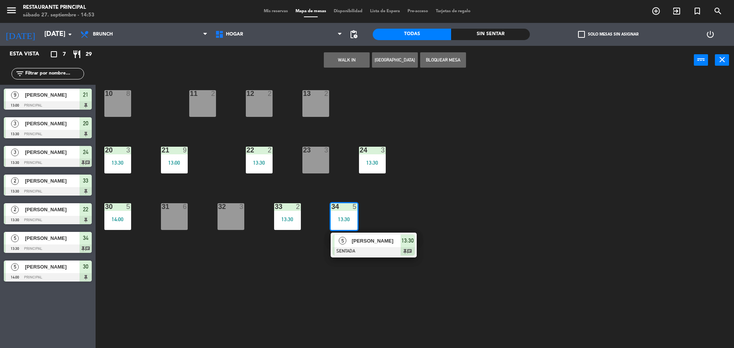
click at [318, 160] on div "23 3" at bounding box center [315, 160] width 27 height 27
click at [332, 62] on button "Mover" at bounding box center [323, 59] width 46 height 15
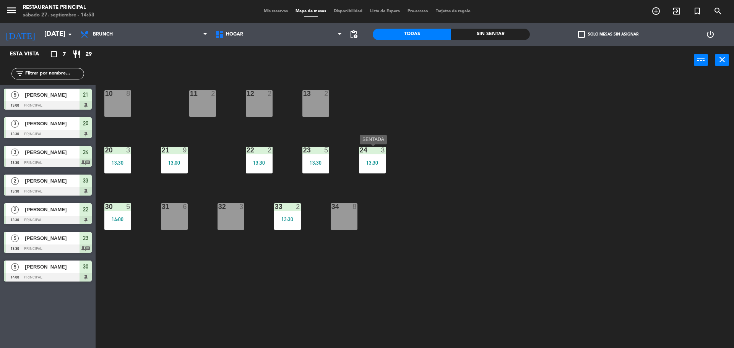
click at [376, 159] on div "24 3 13:30" at bounding box center [372, 160] width 27 height 27
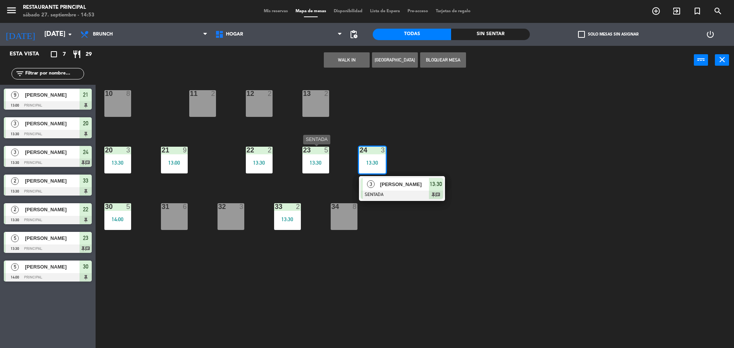
click at [325, 160] on div "13:30" at bounding box center [315, 163] width 27 height 6
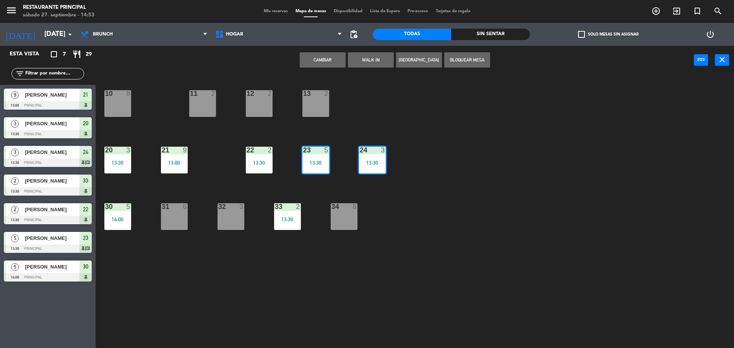
click at [330, 60] on button "Cambiar" at bounding box center [323, 59] width 46 height 15
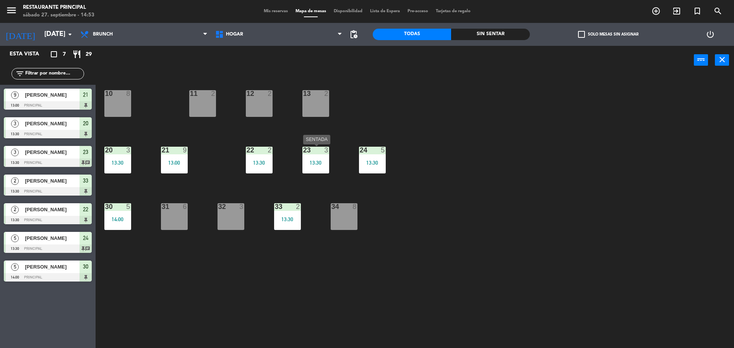
click at [320, 170] on div "23 3 13:30" at bounding box center [315, 160] width 27 height 27
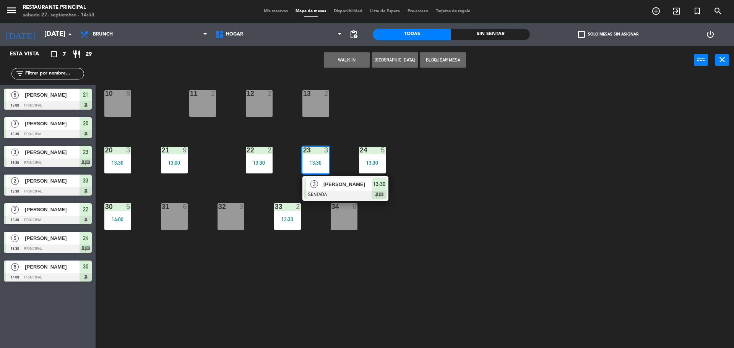
click at [490, 220] on div "10 8 11 2 12 2 13 2 20 3 13:30 21 9 13:00 22 2 13:30 23 3 13:30 3 [PERSON_NAME]…" at bounding box center [418, 213] width 631 height 274
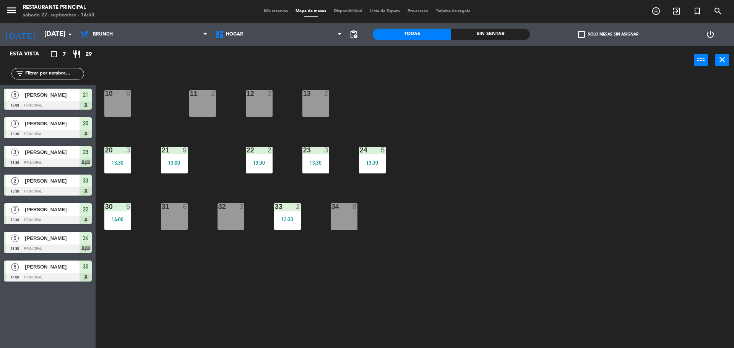
click at [118, 216] on div "30 5 14:00" at bounding box center [117, 216] width 27 height 27
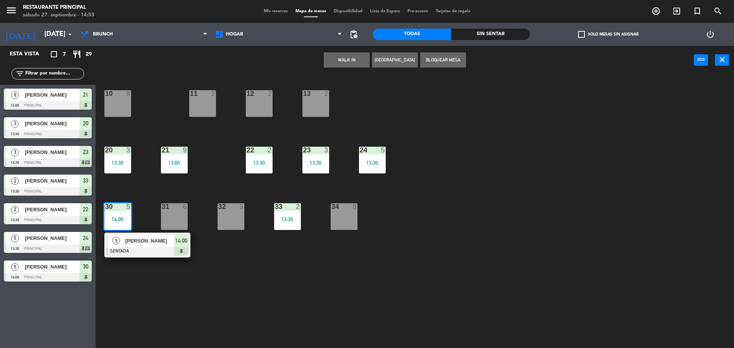
click at [348, 215] on div "34 8" at bounding box center [344, 216] width 27 height 27
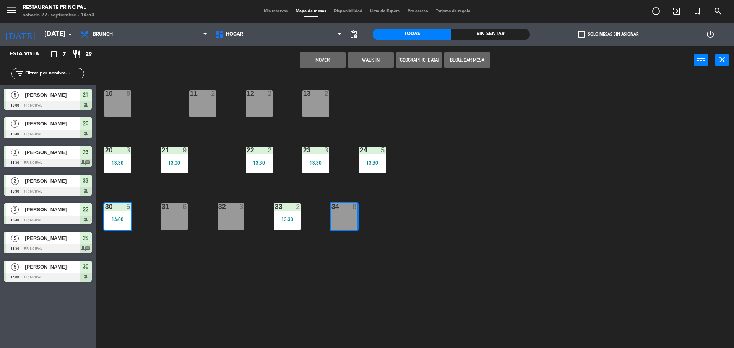
click at [308, 61] on button "Mover" at bounding box center [323, 59] width 46 height 15
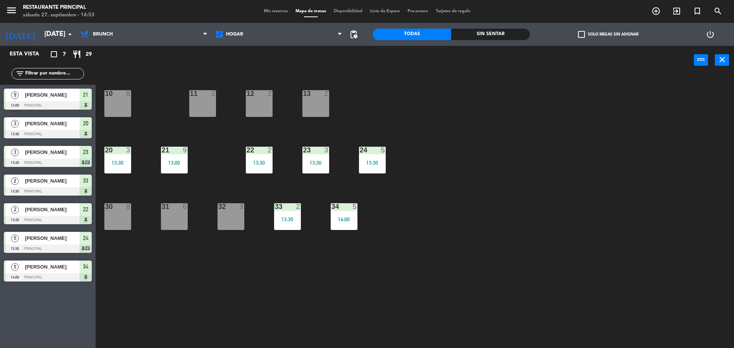
click at [424, 200] on div "10 8 11 2 12 2 13 2 20 3 13:30 21 9 13:00 22 2 13:30 23 3 13:30 24 5 13:30 30 8…" at bounding box center [418, 213] width 631 height 274
click at [421, 188] on div "10 8 11 2 12 2 13 2 20 3 13:30 21 9 13:00 22 2 13:30 23 3 13:30 24 5 13:30 30 8…" at bounding box center [418, 213] width 631 height 274
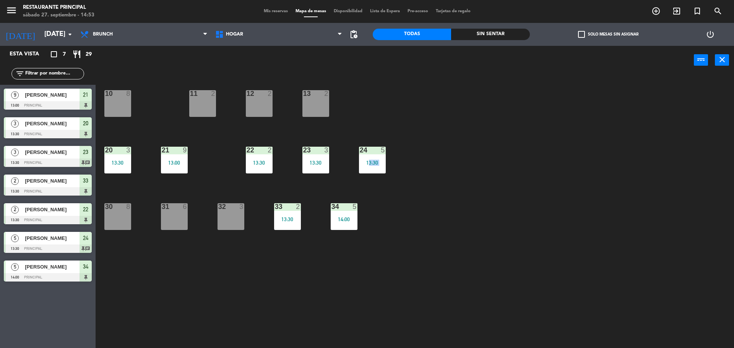
click at [421, 188] on div "10 8 11 2 12 2 13 2 20 3 13:30 21 9 13:00 22 2 13:30 23 3 13:30 24 5 13:30 30 8…" at bounding box center [418, 213] width 631 height 274
click at [275, 9] on span "Mis reservas" at bounding box center [276, 11] width 32 height 4
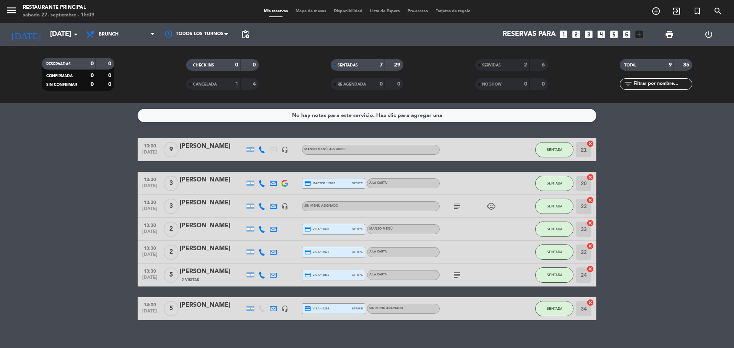
click at [458, 277] on icon "subject" at bounding box center [456, 275] width 9 height 9
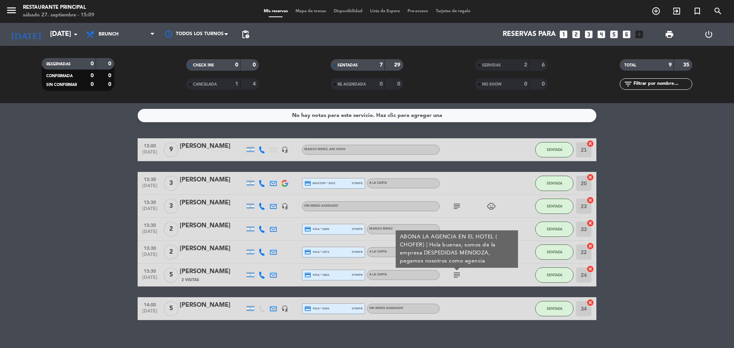
click at [458, 208] on icon "subject" at bounding box center [456, 206] width 9 height 9
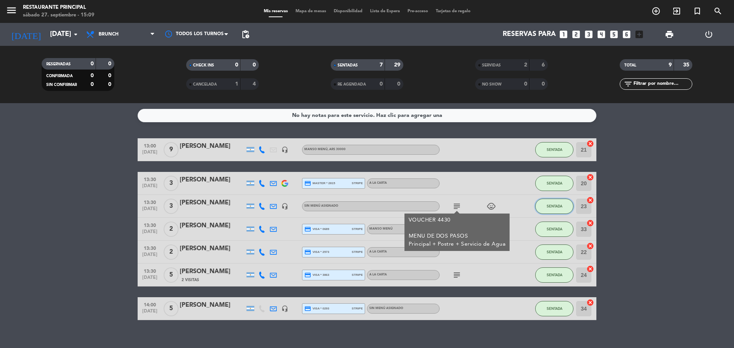
click at [552, 207] on span "SENTADA" at bounding box center [555, 206] width 16 height 4
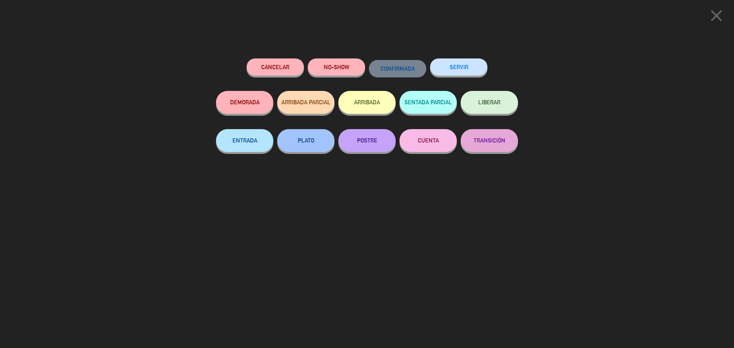
click at [467, 70] on button "SERVIR" at bounding box center [458, 67] width 57 height 17
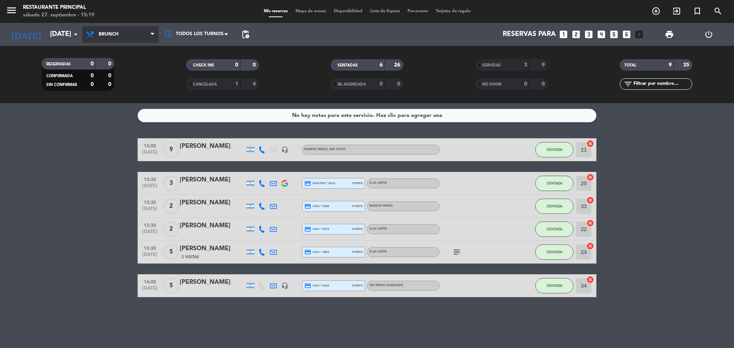
click at [131, 33] on span "Brunch" at bounding box center [120, 34] width 76 height 17
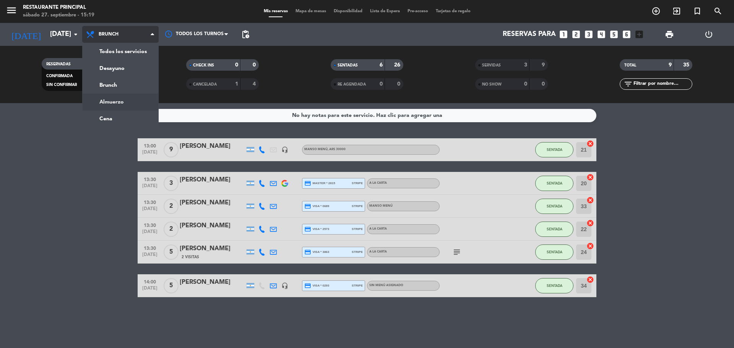
click at [126, 96] on div "menu Restaurante Principal sábado 27. septiembre - 15:19 Mis reservas Mapa de m…" at bounding box center [367, 51] width 734 height 103
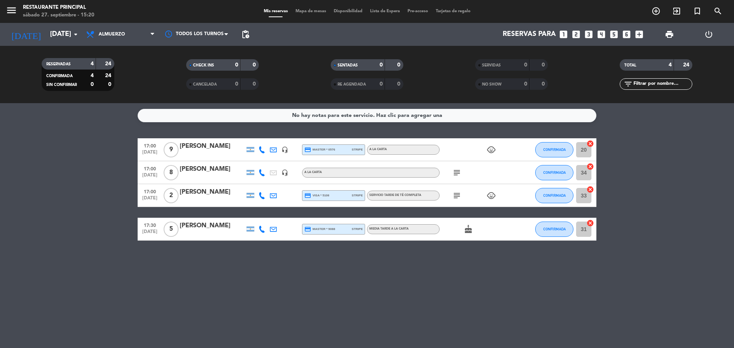
click at [453, 172] on icon "subject" at bounding box center [456, 172] width 9 height 9
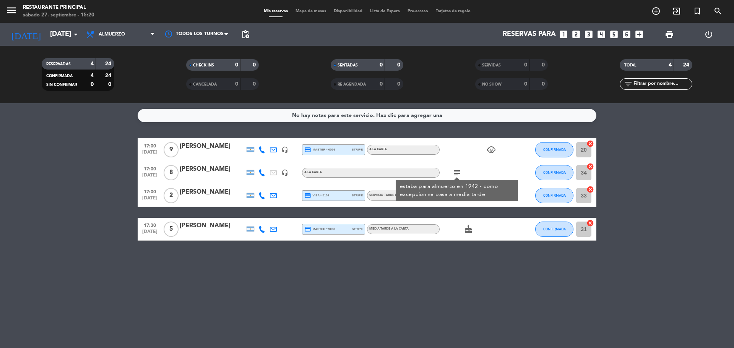
click at [453, 172] on icon "subject" at bounding box center [456, 172] width 9 height 9
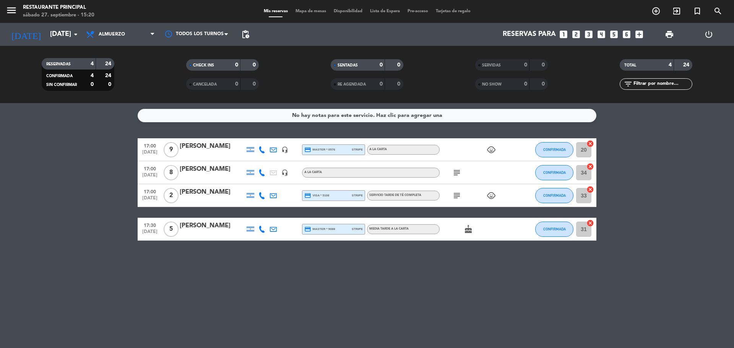
click at [453, 195] on icon "subject" at bounding box center [456, 195] width 9 height 9
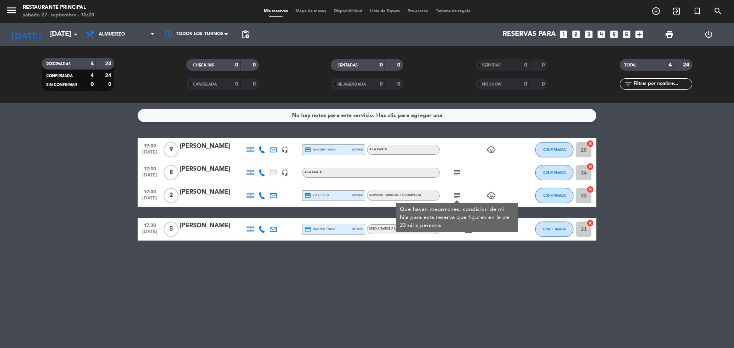
click at [461, 187] on div "subject Que hayan macarrones, condicion de mi hija para esta reserva que figura…" at bounding box center [474, 195] width 69 height 23
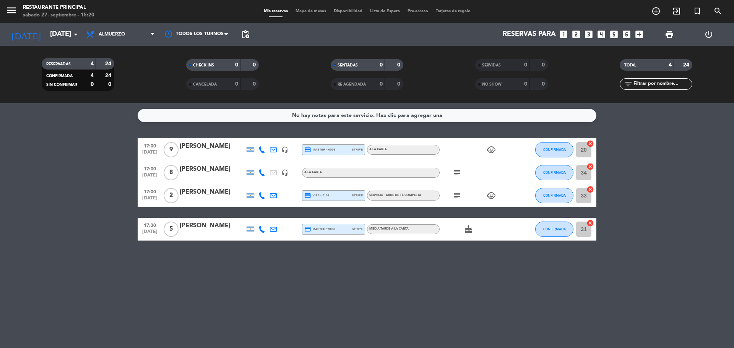
click at [462, 232] on div "cake" at bounding box center [474, 229] width 69 height 23
click at [444, 301] on div "No hay notas para este servicio. Haz clic para agregar una 17:00 [DATE] 9 [PERS…" at bounding box center [367, 225] width 734 height 245
click at [108, 35] on span "Almuerzo" at bounding box center [112, 34] width 26 height 5
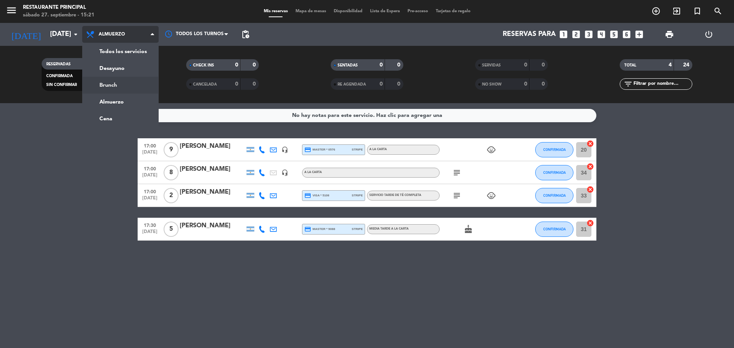
click at [120, 85] on div "menu Restaurante Principal sábado 27. septiembre - 15:21 Mis reservas Mapa de m…" at bounding box center [367, 51] width 734 height 103
